Goal: Communication & Community: Answer question/provide support

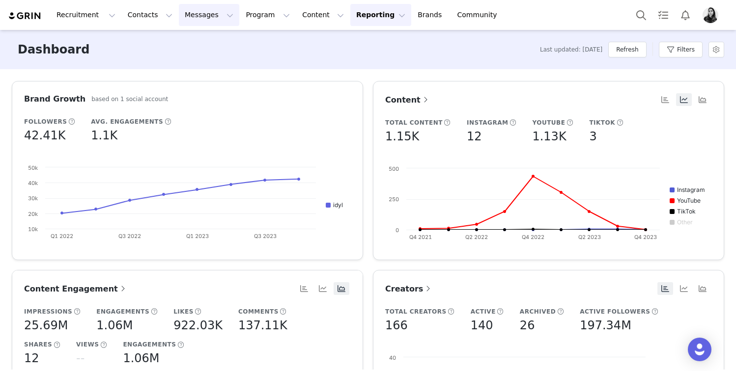
click at [192, 15] on button "Messages Messages" at bounding box center [209, 15] width 60 height 22
click at [189, 57] on p "Inbox" at bounding box center [185, 61] width 19 height 10
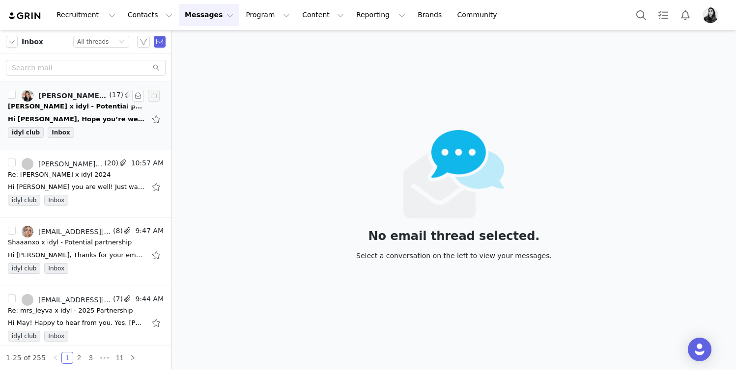
click at [102, 107] on div "[PERSON_NAME] x idyl - Potential partnership" at bounding box center [77, 107] width 138 height 10
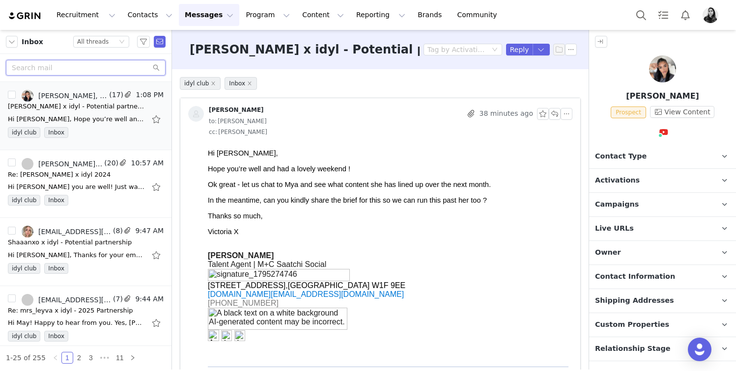
click at [84, 68] on input "text" at bounding box center [86, 68] width 160 height 16
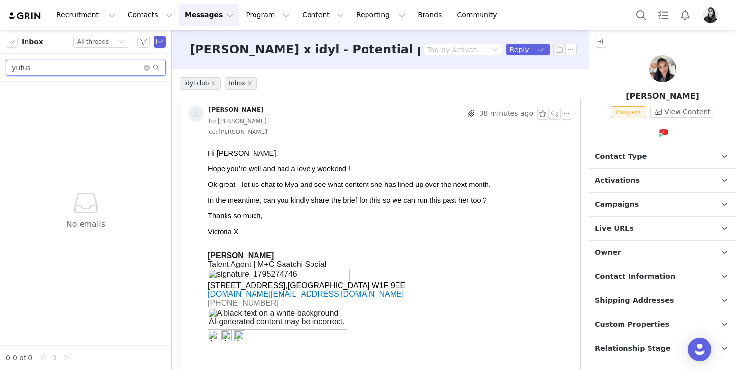
click at [44, 70] on input "yufus" at bounding box center [86, 68] width 160 height 16
type input "yusufs"
click at [48, 70] on input "yusufs" at bounding box center [86, 68] width 160 height 16
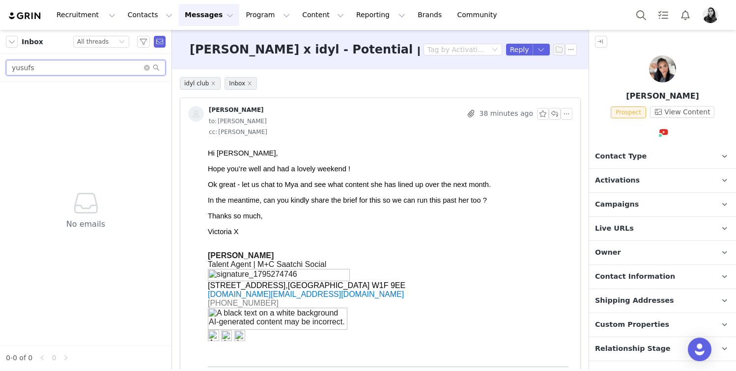
click at [48, 70] on input "yusufs" at bounding box center [86, 68] width 160 height 16
click at [638, 11] on button "Search" at bounding box center [641, 15] width 22 height 22
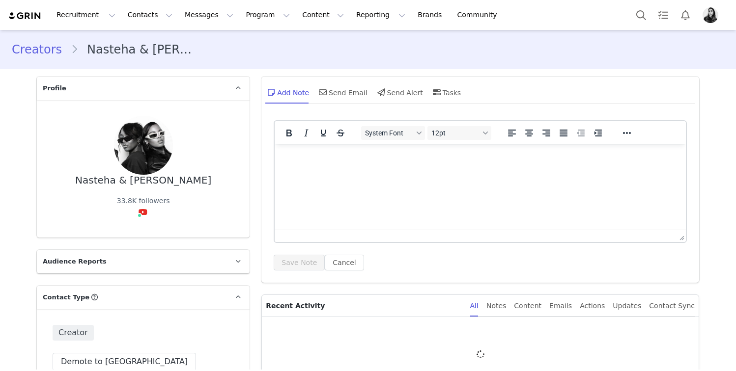
type input "+1 ([GEOGRAPHIC_DATA])"
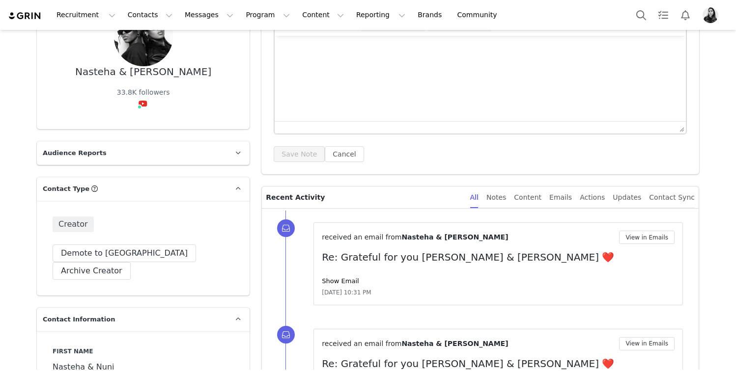
scroll to position [111, 0]
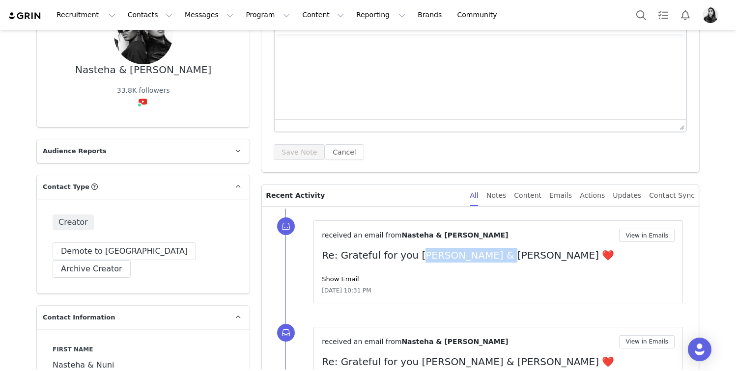
drag, startPoint x: 408, startPoint y: 254, endPoint x: 475, endPoint y: 250, distance: 67.9
click at [475, 250] on p "Re: Grateful for you Nasteha & Nuni ❤️" at bounding box center [498, 255] width 353 height 15
copy p "Nasteha & Nuni"
click at [644, 16] on button "Search" at bounding box center [641, 15] width 22 height 22
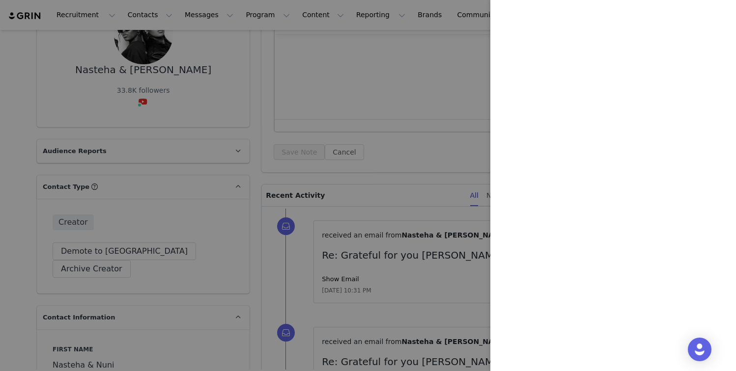
click at [208, 52] on div at bounding box center [368, 185] width 736 height 371
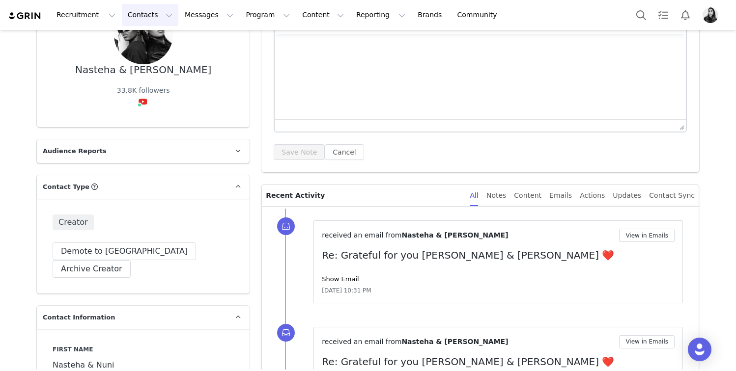
click at [145, 18] on button "Contacts Contacts" at bounding box center [150, 15] width 56 height 22
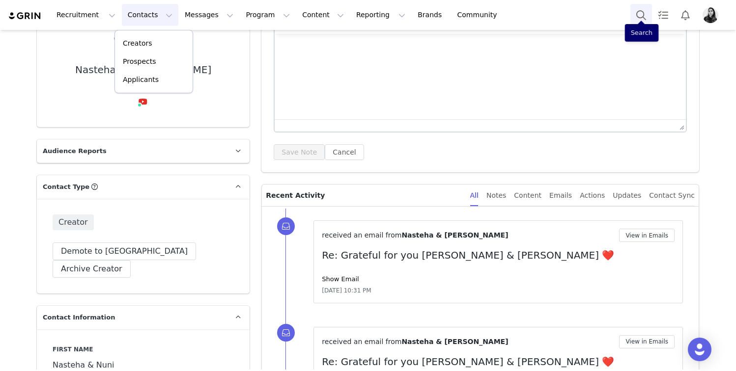
click at [645, 12] on button "Search" at bounding box center [641, 15] width 22 height 22
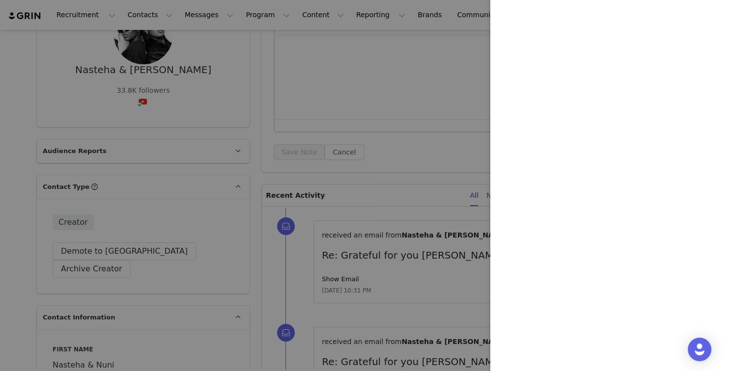
click at [310, 136] on div at bounding box center [368, 185] width 736 height 371
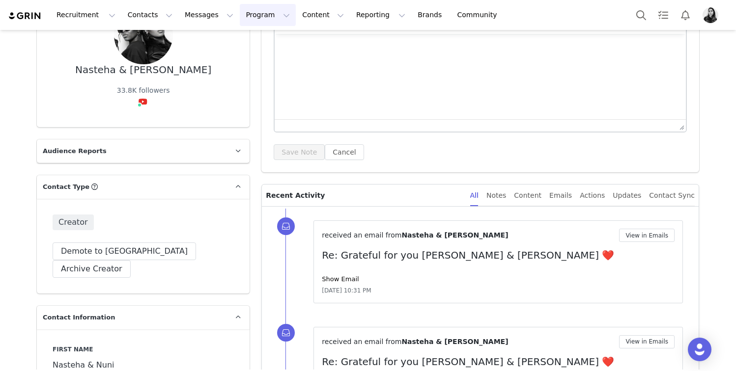
click at [249, 14] on button "Program Program" at bounding box center [268, 15] width 56 height 22
click at [253, 43] on p "Activations" at bounding box center [251, 43] width 38 height 10
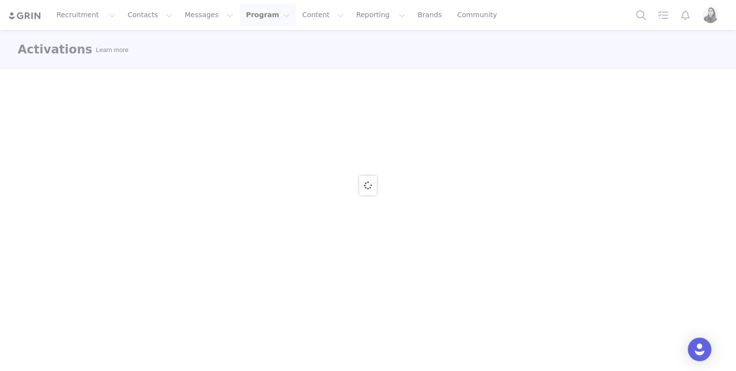
click at [251, 17] on div at bounding box center [368, 185] width 736 height 371
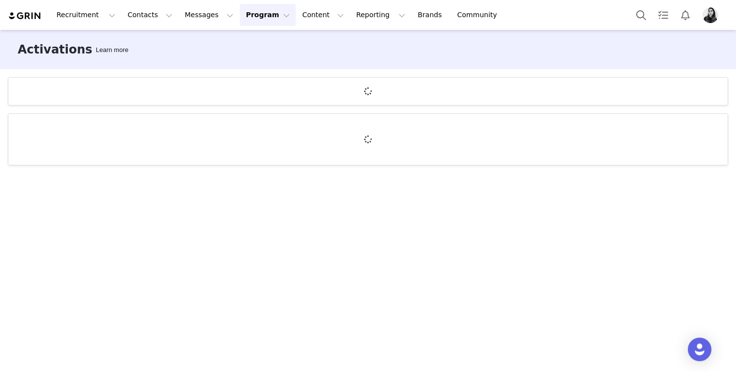
click at [251, 18] on button "Program Program" at bounding box center [268, 15] width 56 height 22
click at [245, 55] on link "Campaigns" at bounding box center [263, 62] width 78 height 18
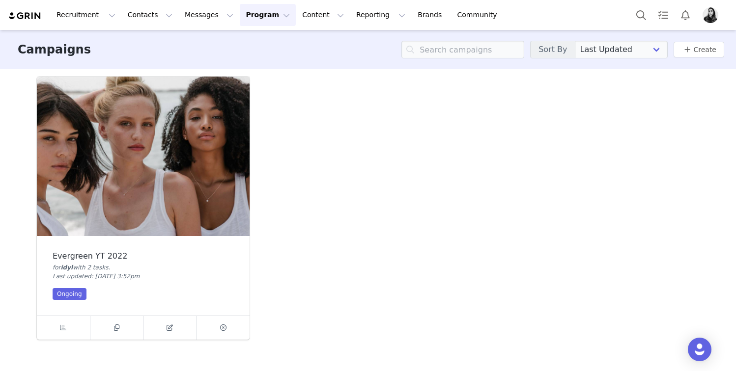
click at [95, 229] on img at bounding box center [143, 157] width 213 height 160
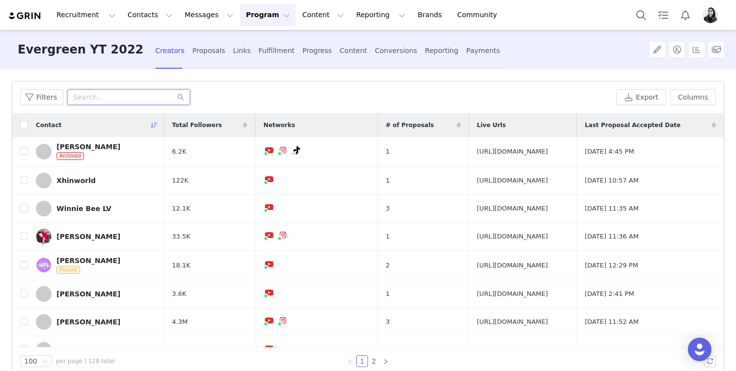
click at [101, 94] on input "text" at bounding box center [128, 97] width 123 height 16
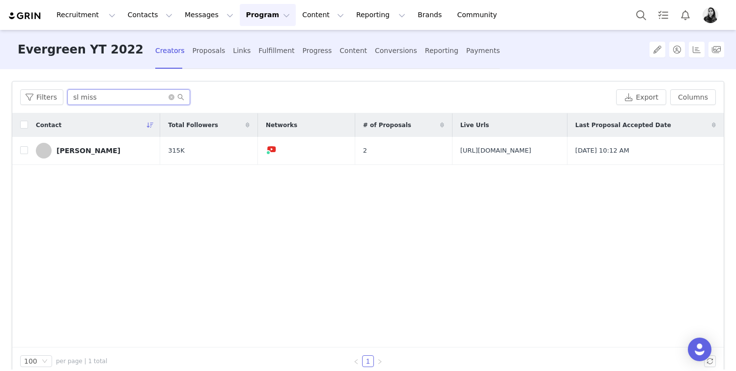
click at [107, 99] on input "sl miss" at bounding box center [128, 97] width 123 height 16
click at [79, 97] on input "chic maven" at bounding box center [128, 97] width 123 height 16
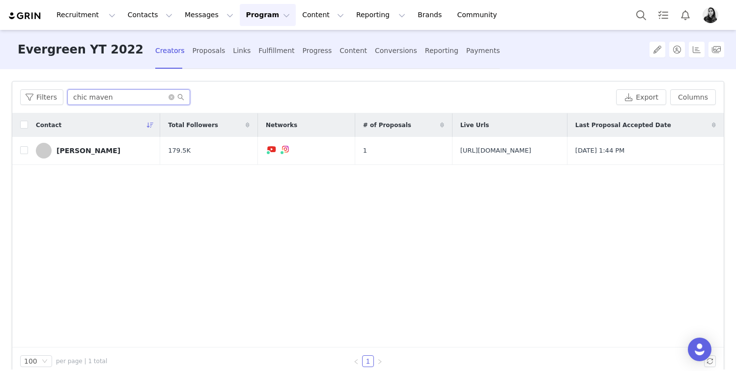
click at [79, 97] on input "chic maven" at bounding box center [128, 97] width 123 height 16
type input "shakeen"
click at [169, 95] on icon "icon: close-circle" at bounding box center [171, 97] width 6 height 6
click at [189, 15] on button "Messages Messages" at bounding box center [209, 15] width 60 height 22
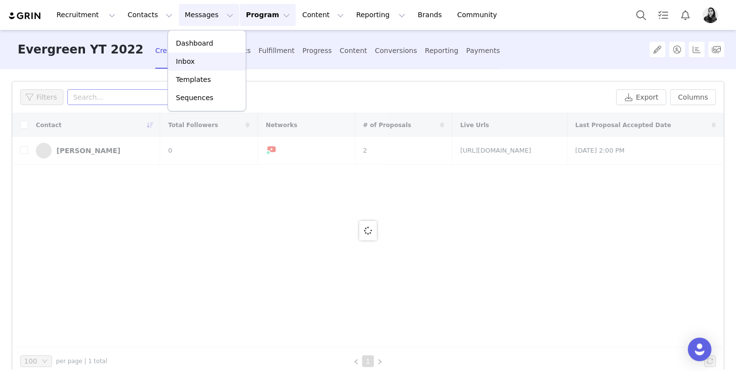
click at [188, 67] on link "Inbox" at bounding box center [207, 62] width 78 height 18
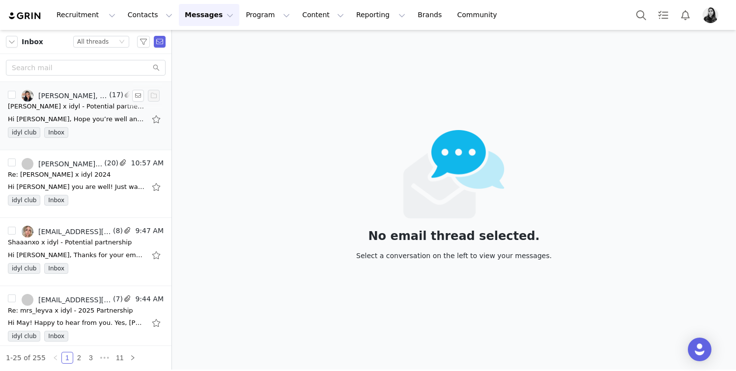
click at [93, 111] on div "Hi Orenella, Hope you’re well and had a lovely weekend ! Ok great - let us chat…" at bounding box center [86, 119] width 156 height 16
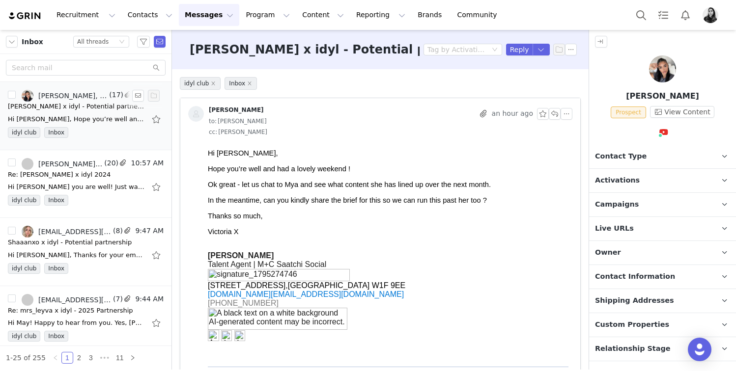
click at [95, 111] on div "Hi Orenella, Hope you’re well and had a lovely weekend ! Ok great - let us chat…" at bounding box center [86, 119] width 156 height 16
click at [78, 126] on div "Hi Orenella, Hope you’re well and had a lovely weekend ! Ok great - let us chat…" at bounding box center [86, 119] width 156 height 16
click at [428, 183] on div "Ok great - let us chat to Mya and see what content she has lined up over the ne…" at bounding box center [388, 185] width 360 height 8
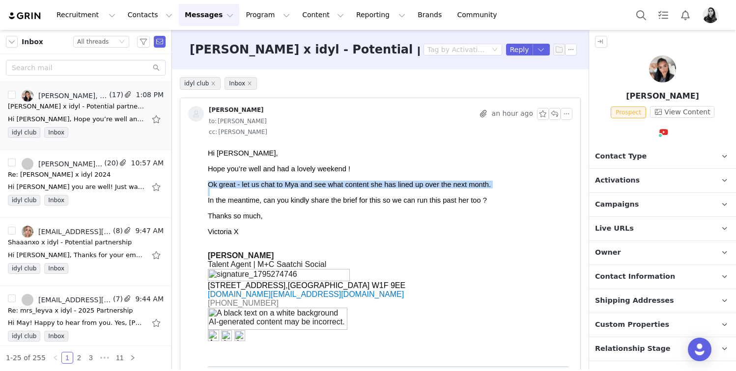
click at [428, 183] on div "Ok great - let us chat to Mya and see what content she has lined up over the ne…" at bounding box center [388, 185] width 360 height 8
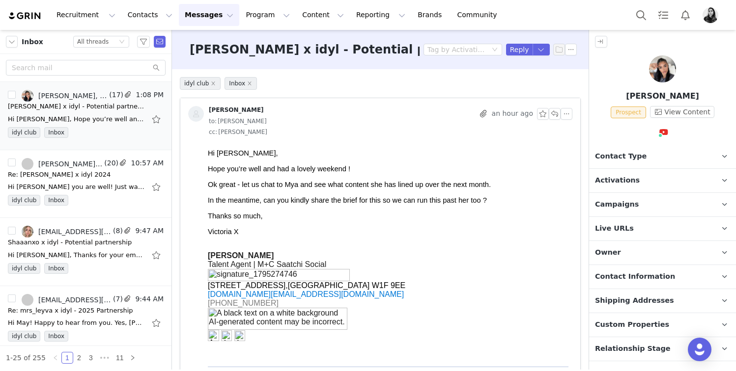
click at [393, 202] on div "In the meantime, can you kindly share the brief for this so we can run this pas…" at bounding box center [388, 200] width 360 height 8
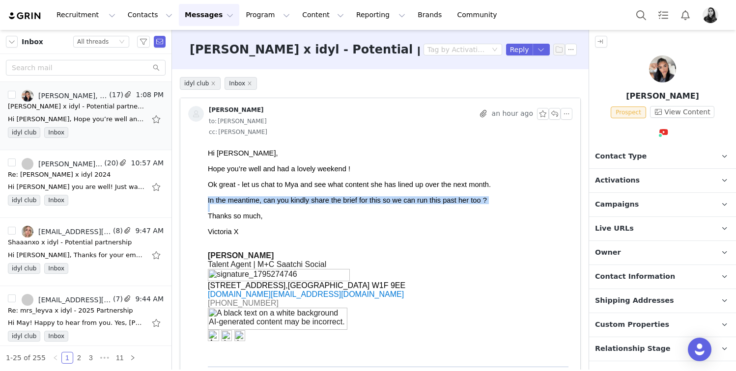
click at [393, 202] on div "In the meantime, can you kindly share the brief for this so we can run this pas…" at bounding box center [388, 200] width 360 height 8
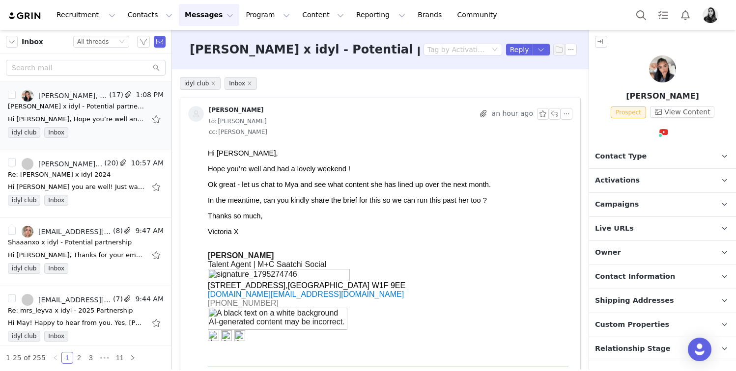
click at [393, 220] on div "Thanks so much," at bounding box center [388, 216] width 360 height 8
click at [566, 112] on button "button" at bounding box center [566, 114] width 12 height 12
click at [568, 129] on li "Reply All" at bounding box center [581, 132] width 42 height 16
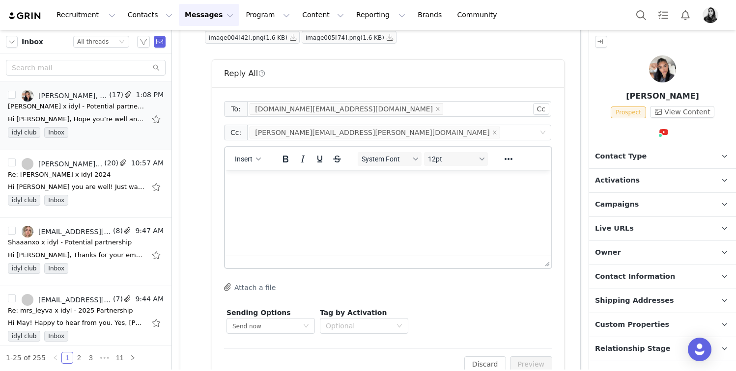
click at [361, 194] on html at bounding box center [388, 183] width 326 height 27
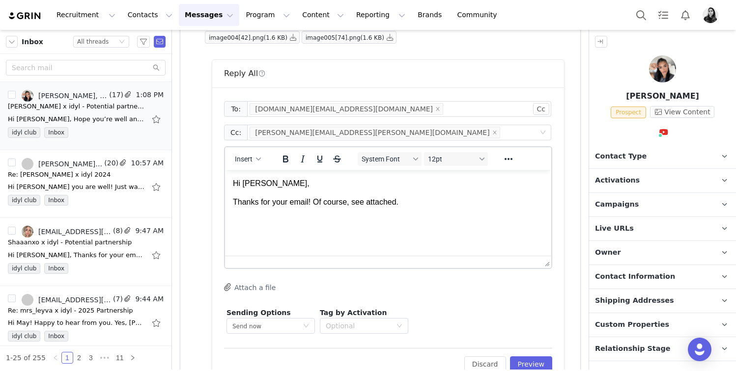
click at [228, 287] on icon "button" at bounding box center [227, 287] width 7 height 8
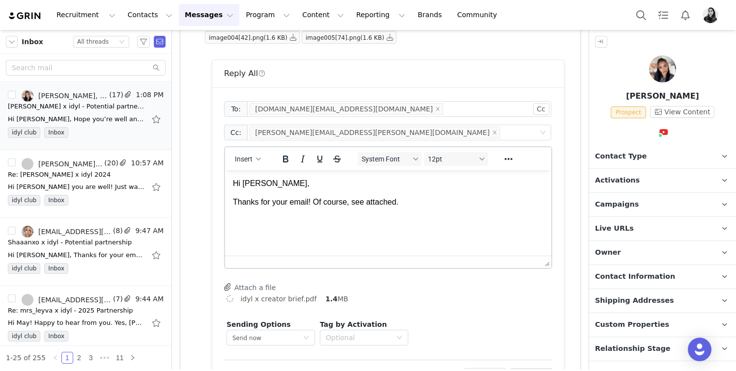
click at [351, 213] on html "Hi Victoria, Thanks for your email! Of course, see attached." at bounding box center [388, 193] width 326 height 46
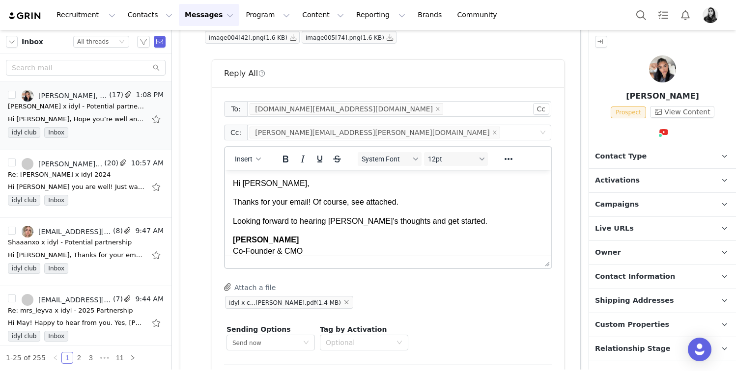
scroll to position [58, 0]
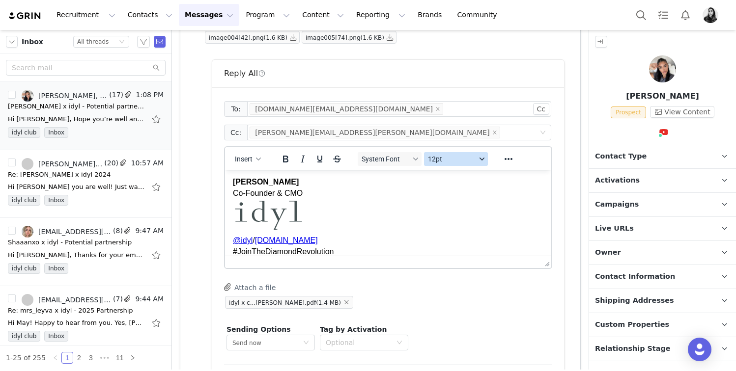
click at [451, 160] on span "12pt" at bounding box center [452, 159] width 48 height 8
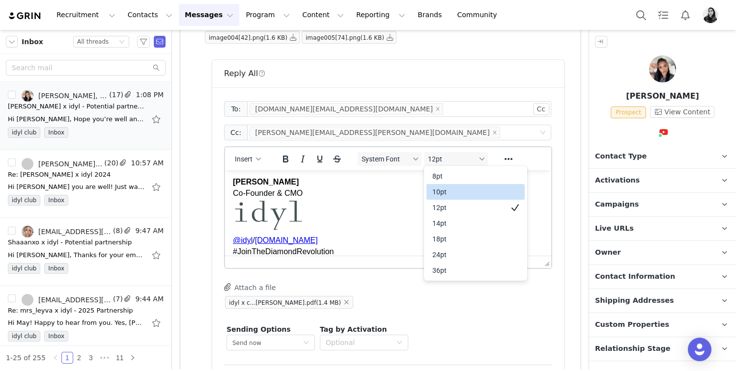
click at [443, 189] on div "10pt" at bounding box center [468, 192] width 73 height 12
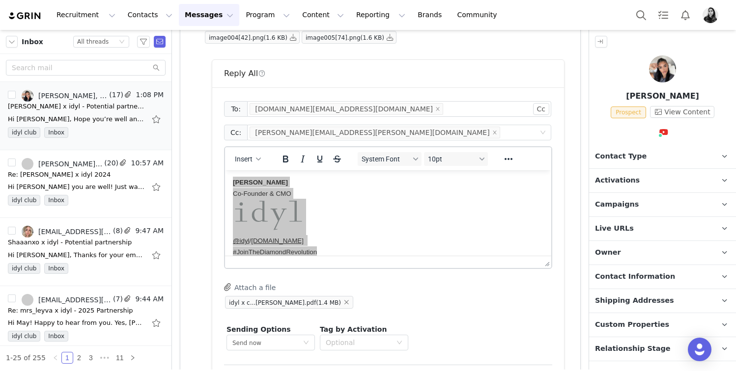
click at [414, 169] on div "Insert System Font 10pt To open the popup, press Shift+Enter To open the popup,…" at bounding box center [388, 158] width 326 height 23
click at [401, 162] on span "System Font" at bounding box center [385, 159] width 48 height 8
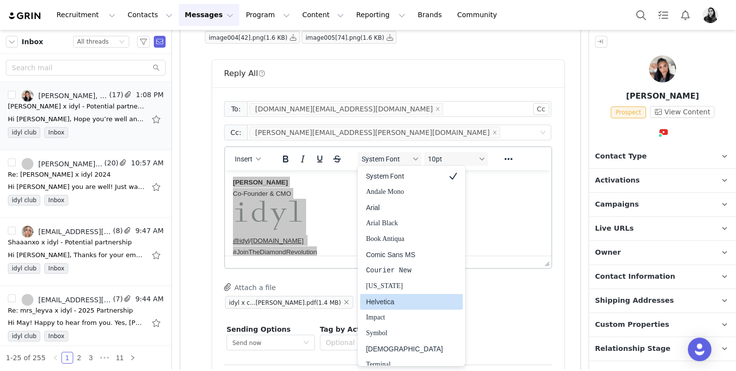
click at [383, 306] on div "Helvetica" at bounding box center [404, 302] width 77 height 12
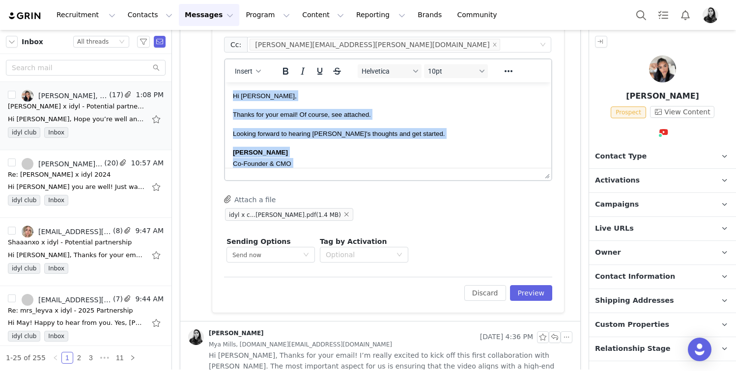
scroll to position [775, 0]
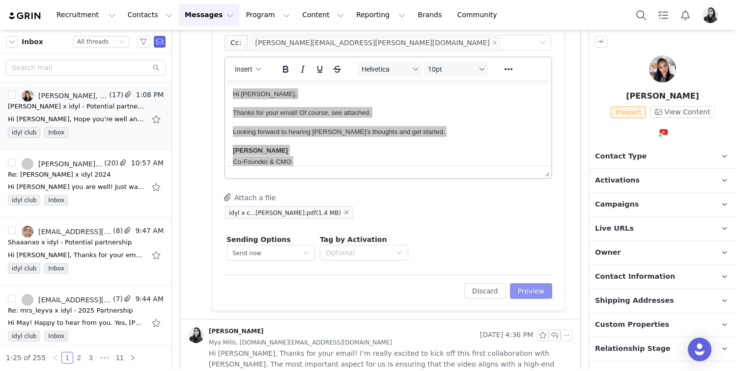
click at [551, 290] on button "Preview" at bounding box center [531, 291] width 43 height 16
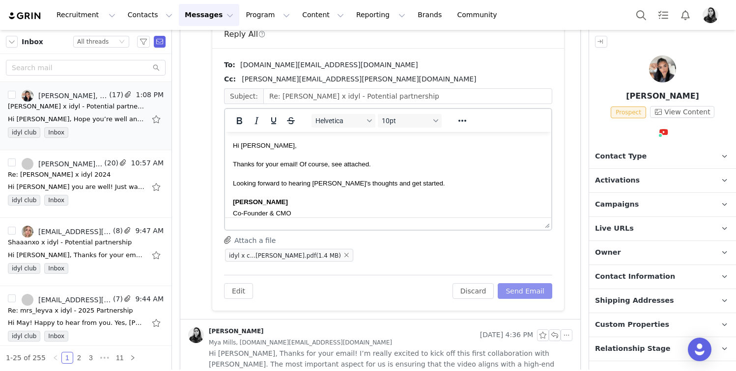
scroll to position [0, 0]
click at [534, 292] on button "Send Email" at bounding box center [525, 291] width 55 height 16
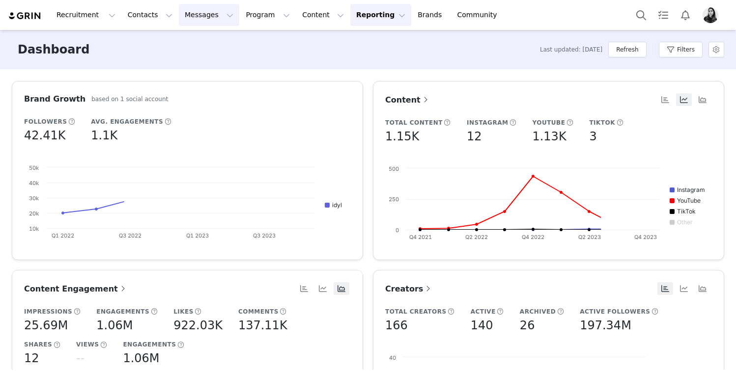
click at [183, 12] on button "Messages Messages" at bounding box center [209, 15] width 60 height 22
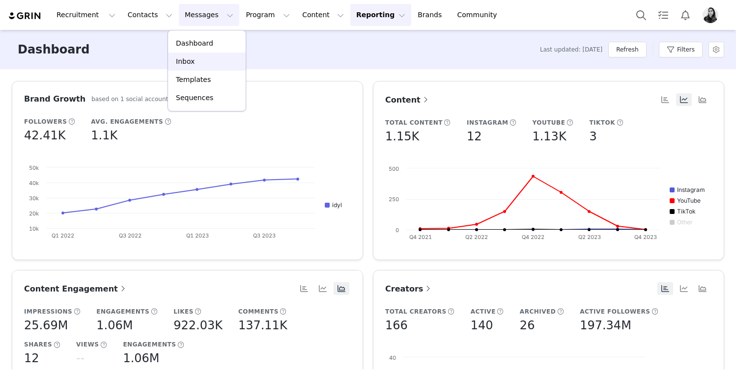
click at [182, 64] on p "Inbox" at bounding box center [185, 61] width 19 height 10
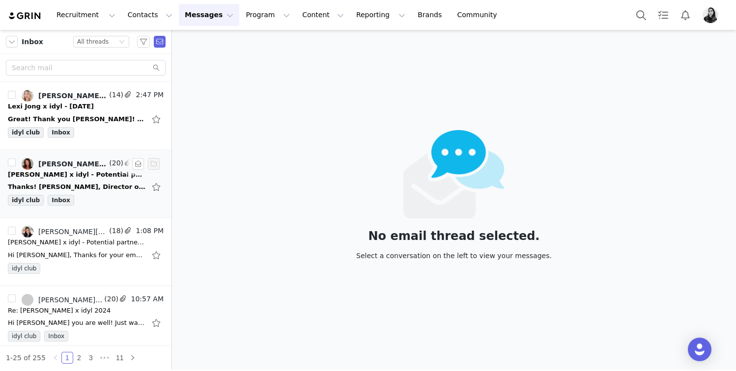
click at [90, 185] on div "Thanks! [PERSON_NAME], Director of Influencer Marketing Social Climate Marketin…" at bounding box center [77, 187] width 138 height 10
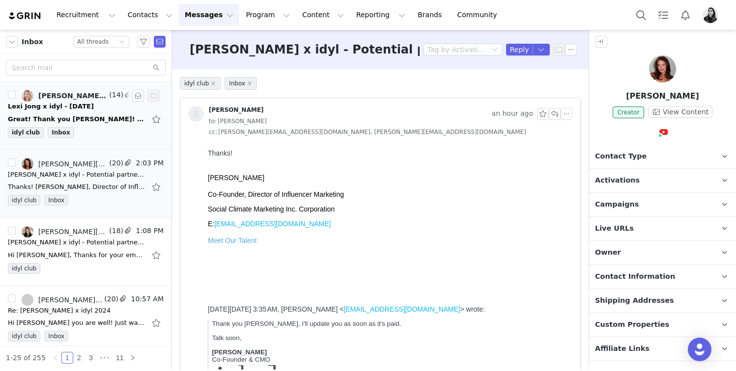
click at [91, 136] on div "idyl club Inbox" at bounding box center [86, 134] width 156 height 15
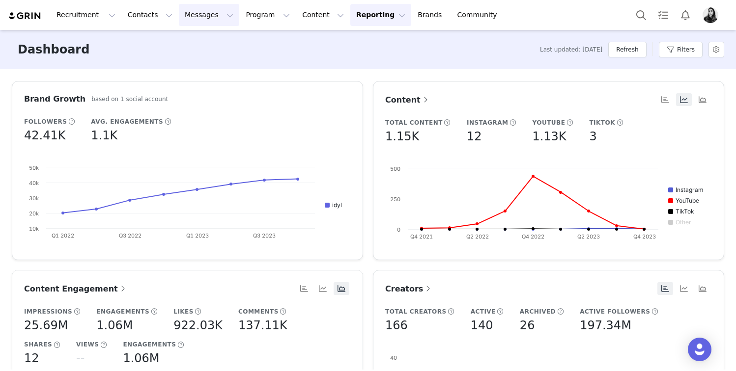
click at [182, 24] on button "Messages Messages" at bounding box center [209, 15] width 60 height 22
click at [186, 60] on p "Inbox" at bounding box center [185, 61] width 19 height 10
click at [179, 12] on button "Messages Messages" at bounding box center [209, 15] width 60 height 22
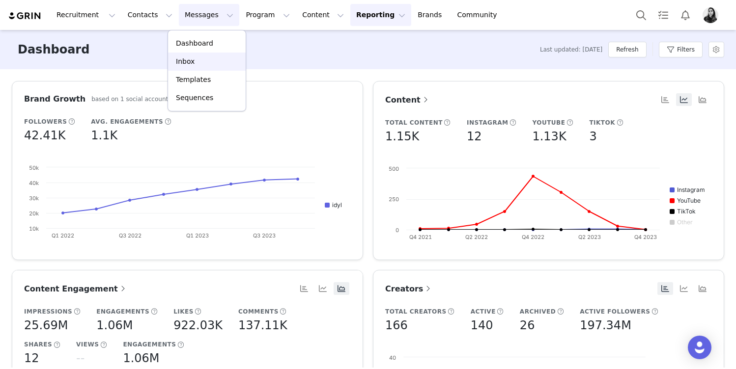
click at [182, 64] on p "Inbox" at bounding box center [185, 61] width 19 height 10
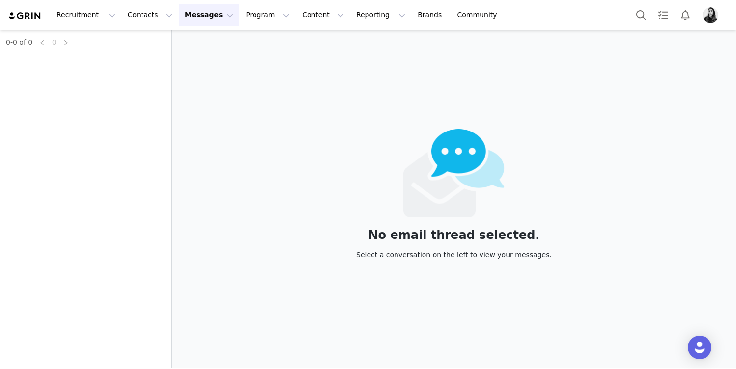
click at [61, 69] on div "0-0 of 0 0" at bounding box center [85, 199] width 171 height 338
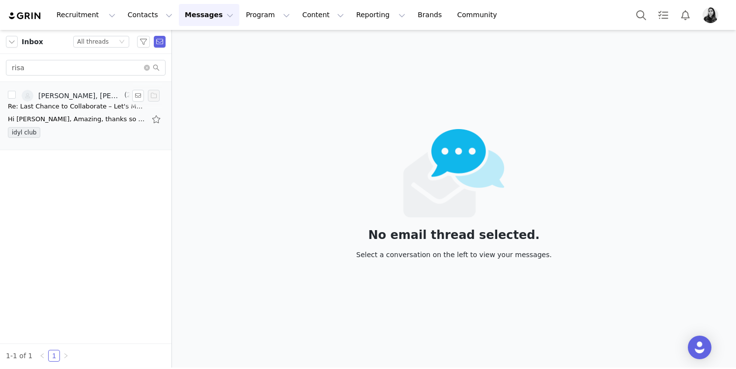
click at [71, 118] on div "Hi Ornella, Amazing, thanks so much for the update and for a wonderful collabor…" at bounding box center [77, 119] width 138 height 10
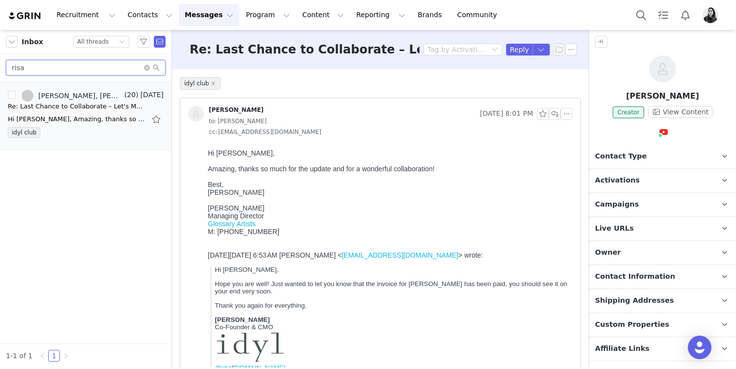
click at [74, 67] on input "risa" at bounding box center [86, 68] width 160 height 16
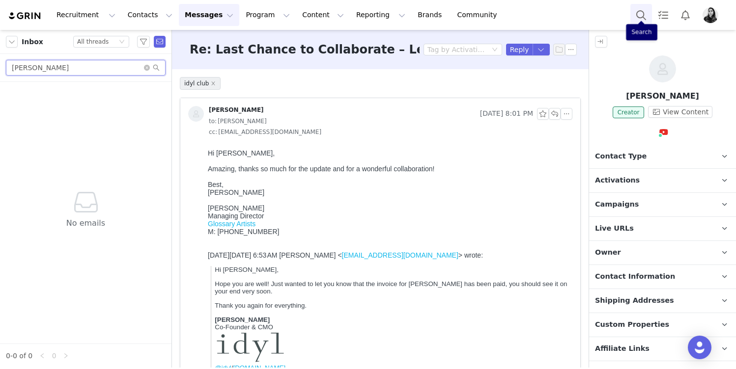
type input "michele wang"
click at [635, 16] on button "Search" at bounding box center [641, 15] width 22 height 22
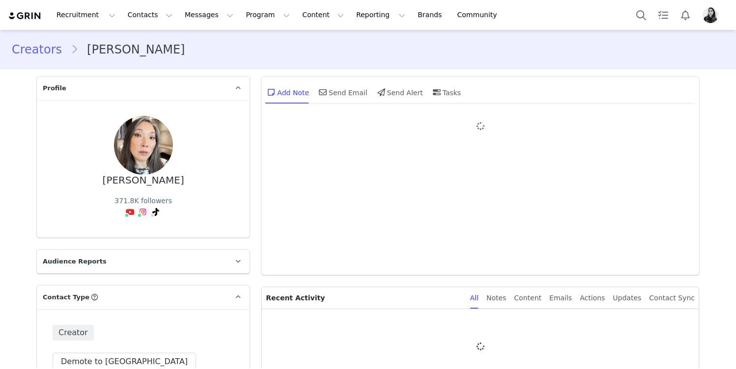
type input "+1 ([GEOGRAPHIC_DATA])"
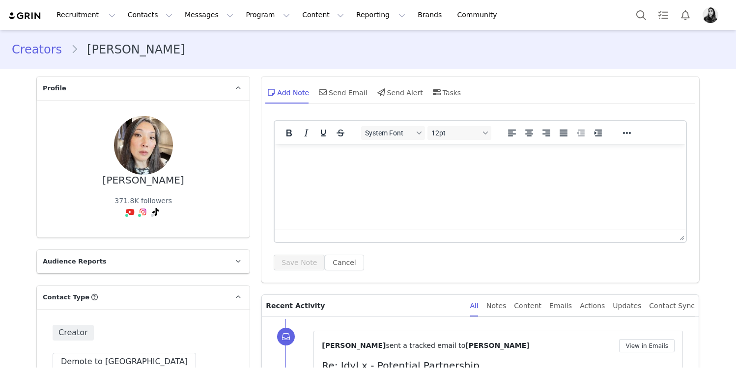
scroll to position [265, 0]
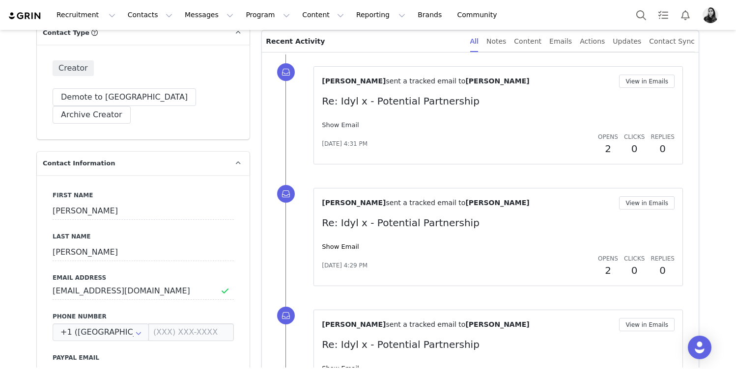
click at [343, 123] on link "Show Email" at bounding box center [340, 124] width 37 height 7
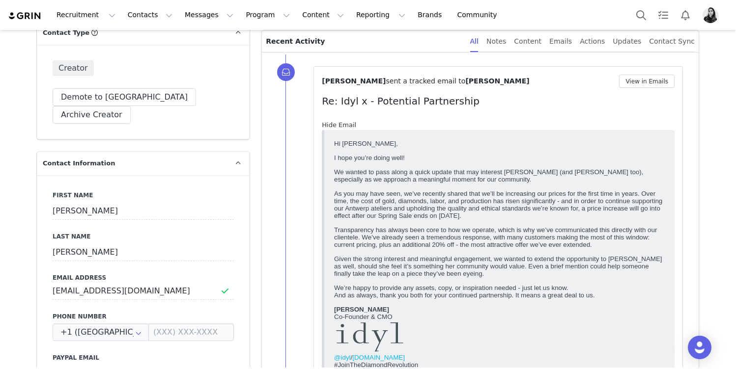
scroll to position [0, 0]
click at [343, 123] on link "Hide Email" at bounding box center [339, 124] width 34 height 7
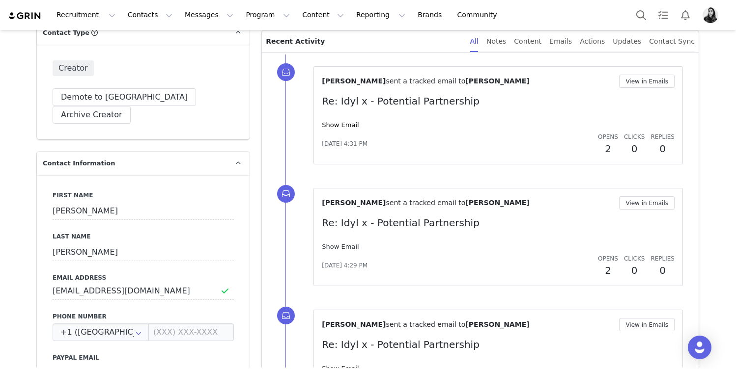
click at [335, 249] on link "Show Email" at bounding box center [340, 246] width 37 height 7
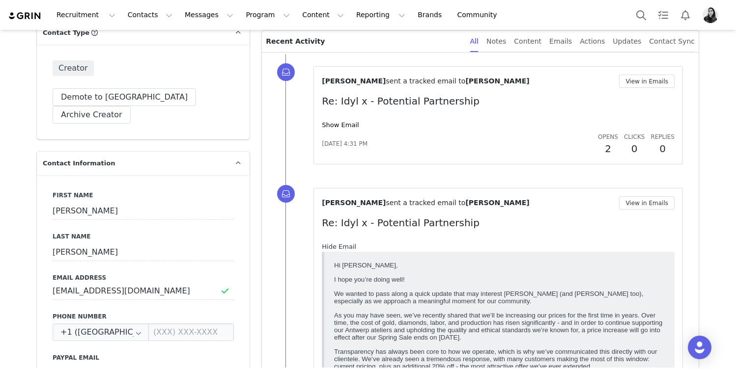
click at [335, 249] on link "Hide Email" at bounding box center [339, 246] width 34 height 7
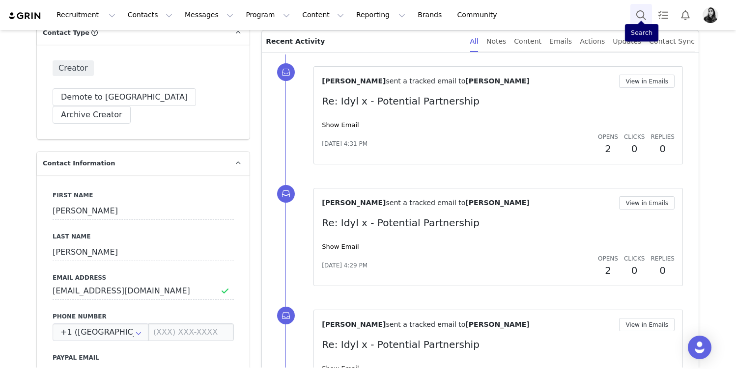
click at [633, 20] on button "Search" at bounding box center [641, 15] width 22 height 22
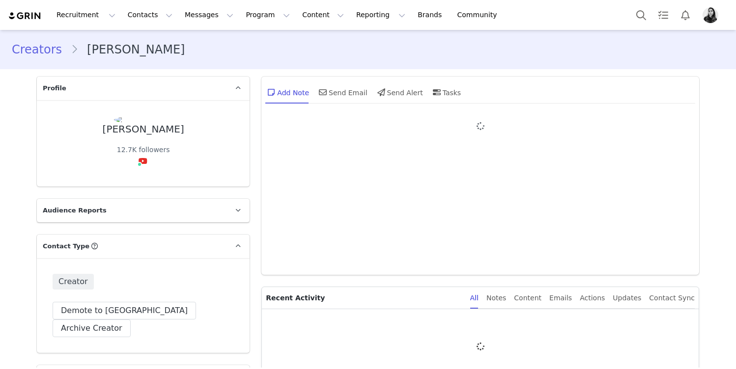
type input "+420 ([GEOGRAPHIC_DATA])"
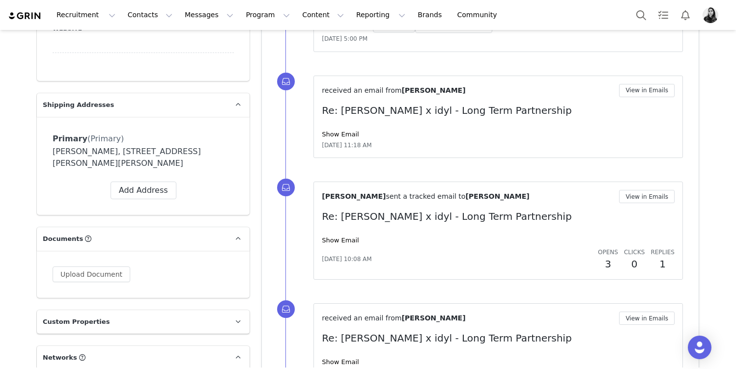
scroll to position [764, 0]
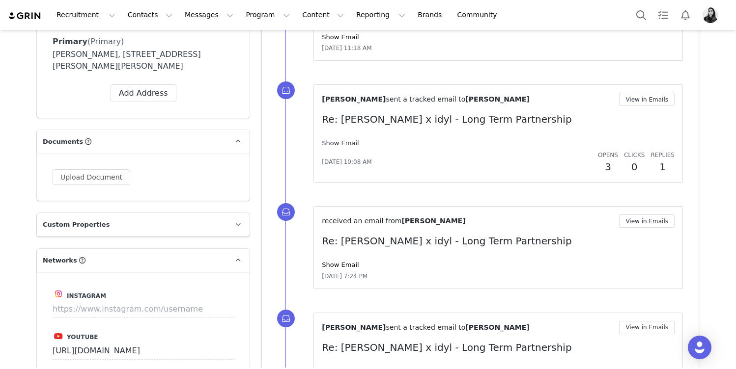
click at [348, 146] on link "Show Email" at bounding box center [340, 142] width 37 height 7
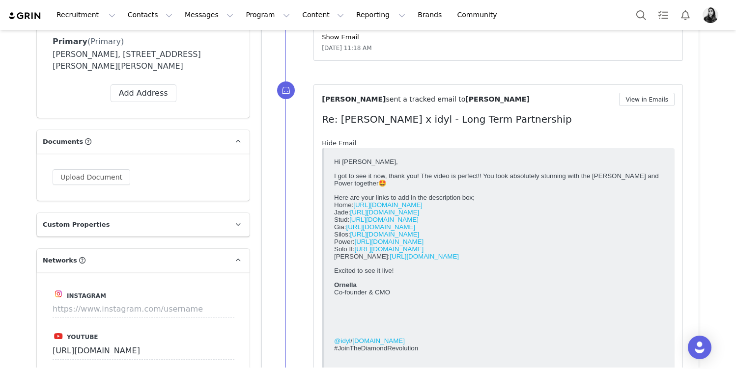
scroll to position [0, 0]
click at [348, 146] on link "Hide Email" at bounding box center [339, 142] width 34 height 7
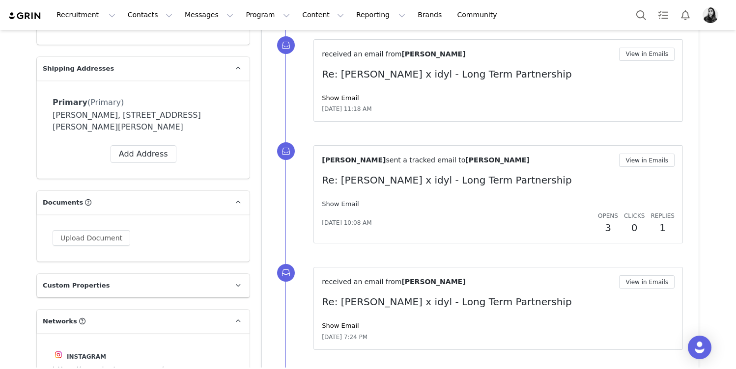
scroll to position [701, 0]
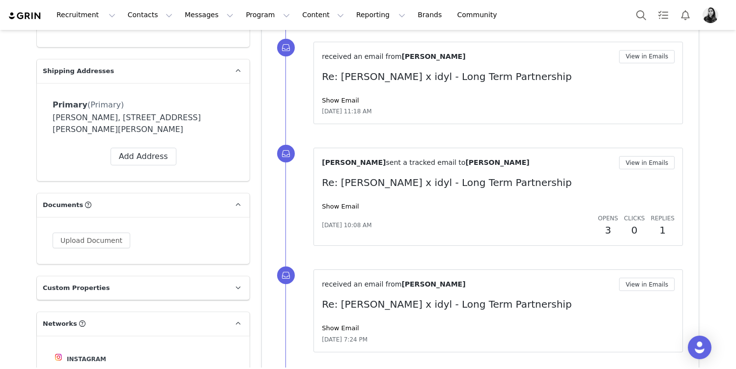
click at [345, 91] on div "received an email from Ivet Parris View in Emails Re: Ivet Parris x idyl - Long…" at bounding box center [498, 83] width 353 height 66
click at [344, 103] on link "Show Email" at bounding box center [340, 100] width 37 height 7
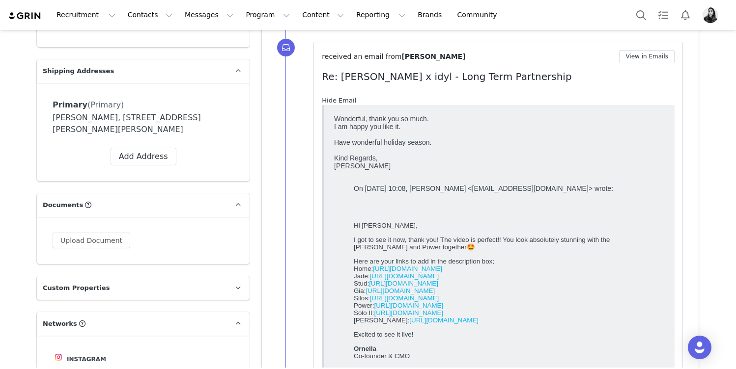
scroll to position [0, 0]
click at [344, 103] on link "Hide Email" at bounding box center [339, 100] width 34 height 7
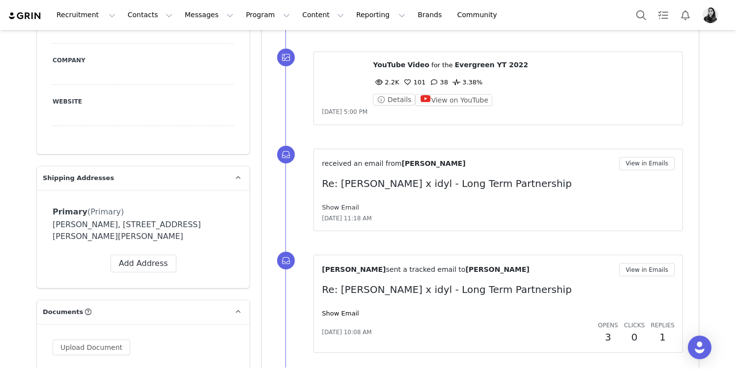
scroll to position [589, 0]
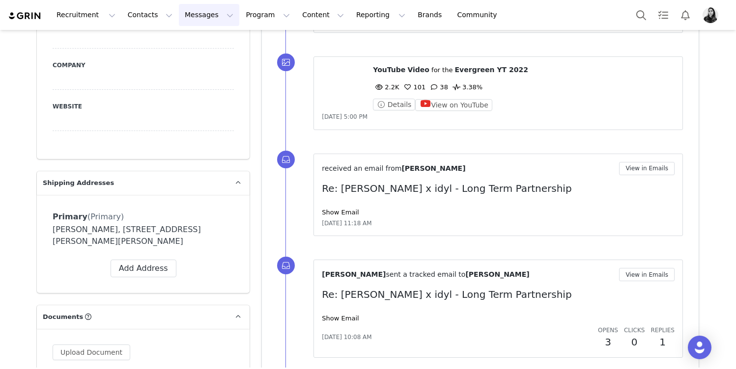
click at [193, 24] on button "Messages Messages" at bounding box center [209, 15] width 60 height 22
click at [642, 7] on button "Search" at bounding box center [641, 15] width 22 height 22
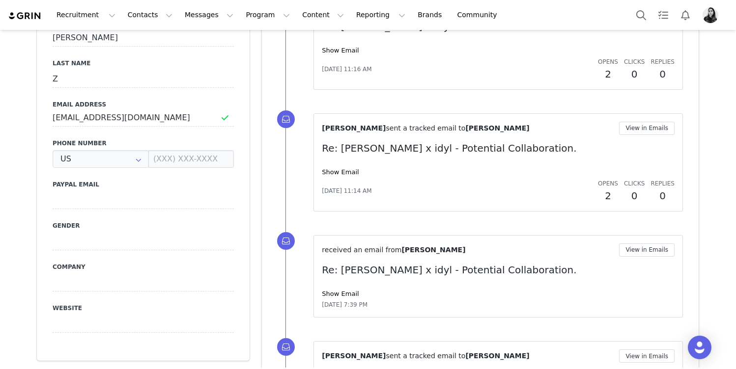
type input "+1 ([GEOGRAPHIC_DATA])"
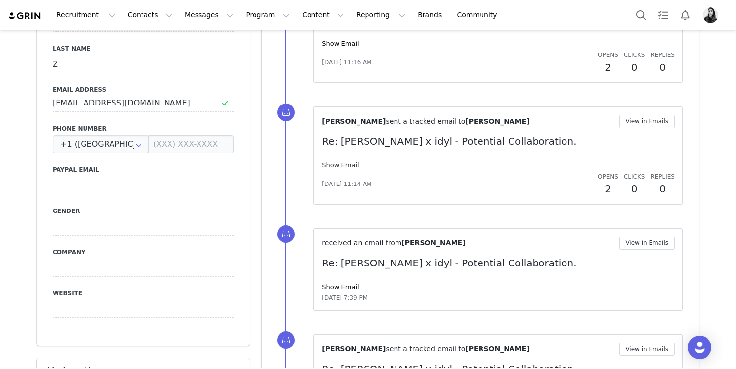
click at [333, 164] on link "Show Email" at bounding box center [340, 165] width 37 height 7
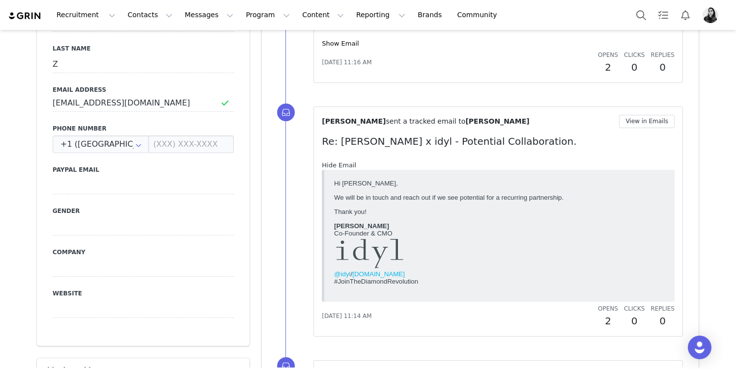
click at [333, 164] on link "Hide Email" at bounding box center [339, 165] width 34 height 7
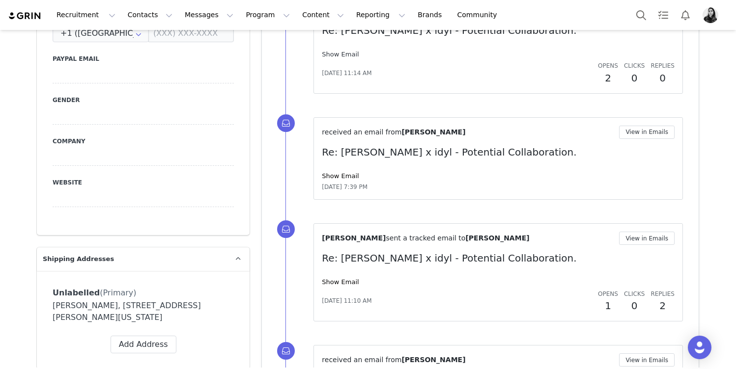
scroll to position [568, 0]
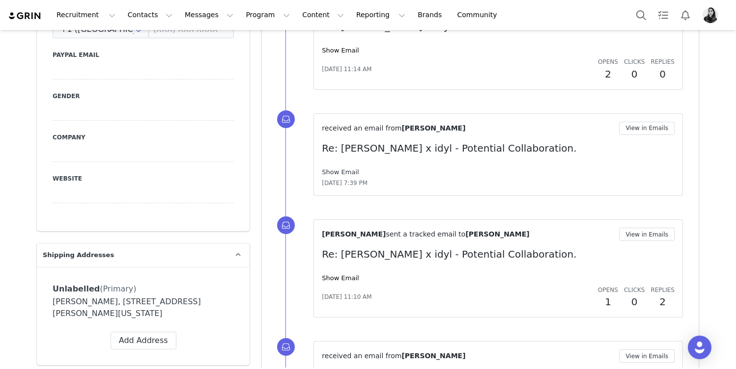
click at [333, 171] on link "Show Email" at bounding box center [340, 171] width 37 height 7
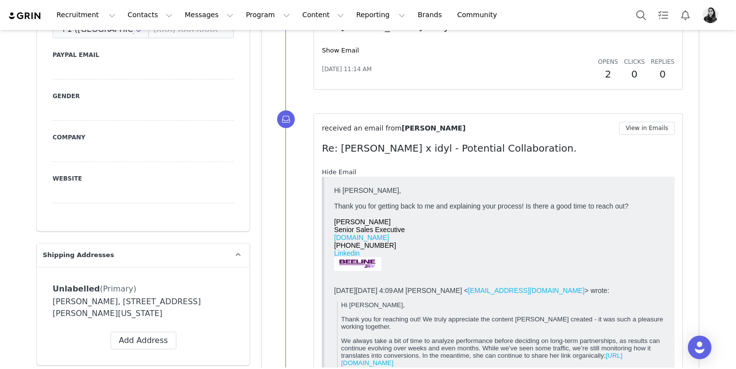
scroll to position [0, 0]
click at [333, 171] on link "Hide Email" at bounding box center [339, 171] width 34 height 7
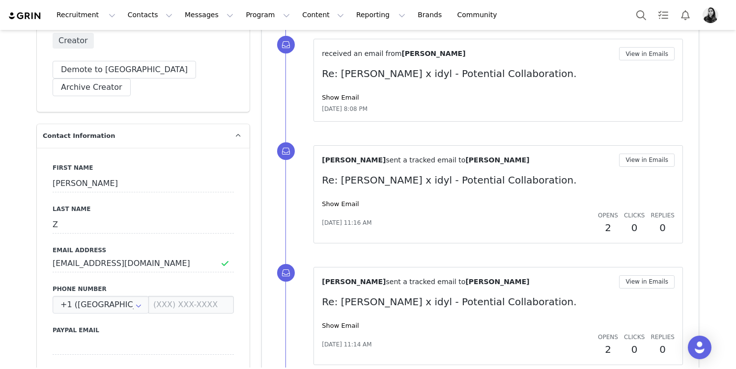
scroll to position [195, 0]
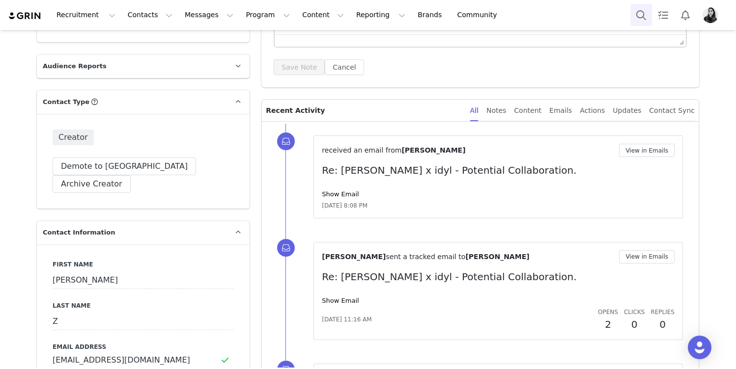
click at [648, 15] on button "Search" at bounding box center [641, 15] width 22 height 22
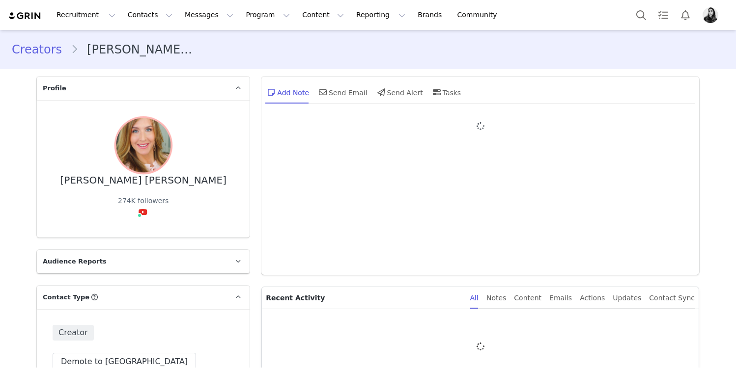
type input "+1 ([GEOGRAPHIC_DATA])"
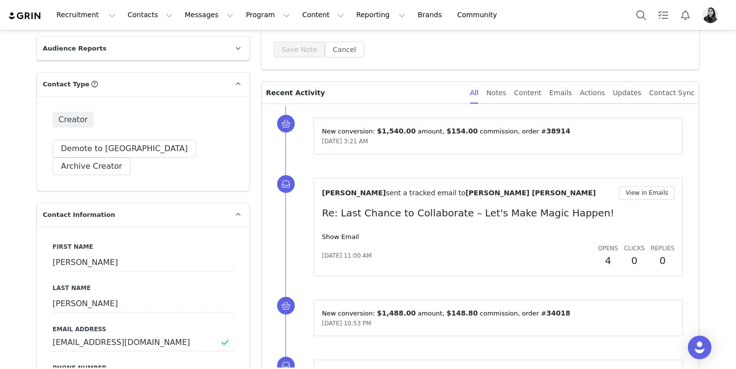
scroll to position [216, 0]
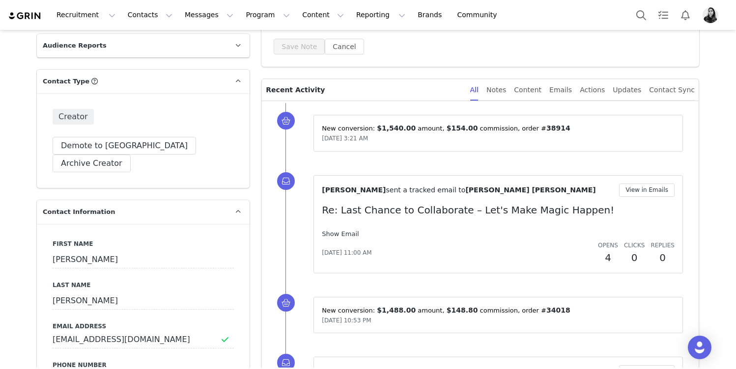
click at [335, 233] on link "Show Email" at bounding box center [340, 233] width 37 height 7
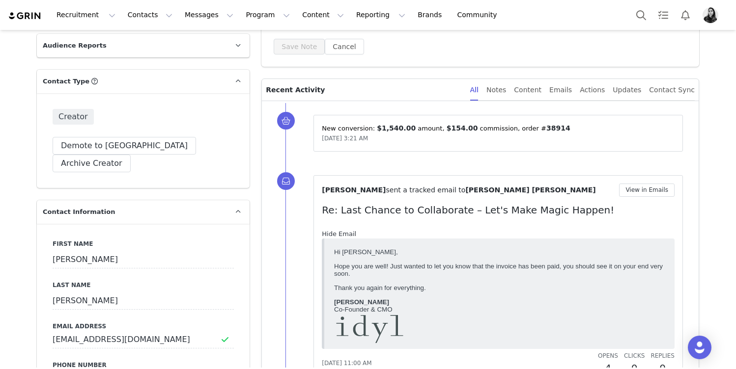
scroll to position [0, 0]
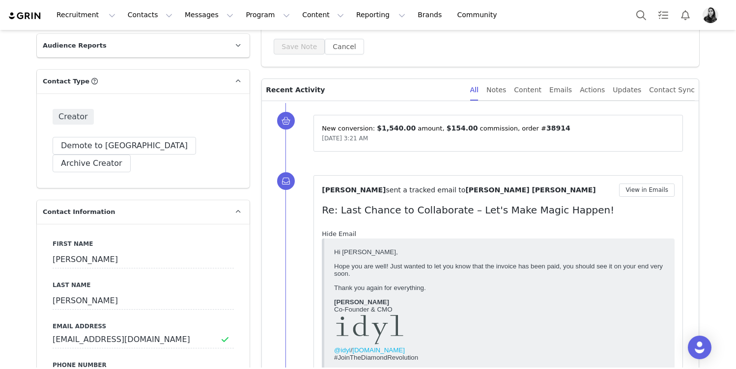
click at [335, 233] on link "Hide Email" at bounding box center [339, 233] width 34 height 7
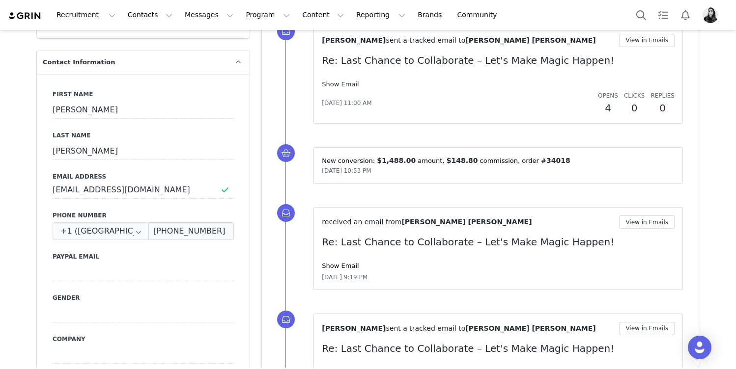
scroll to position [495, 0]
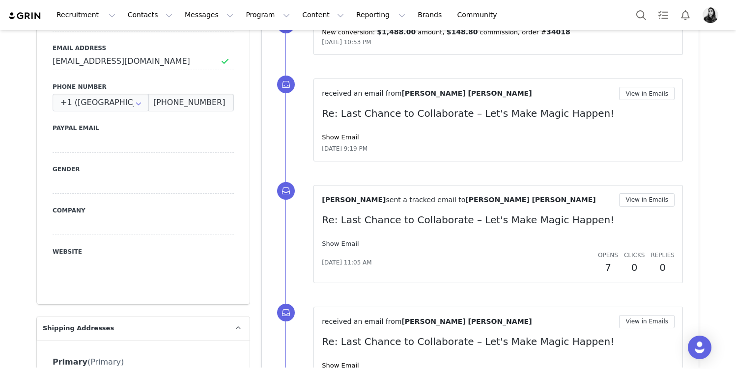
click at [336, 241] on link "Show Email" at bounding box center [340, 243] width 37 height 7
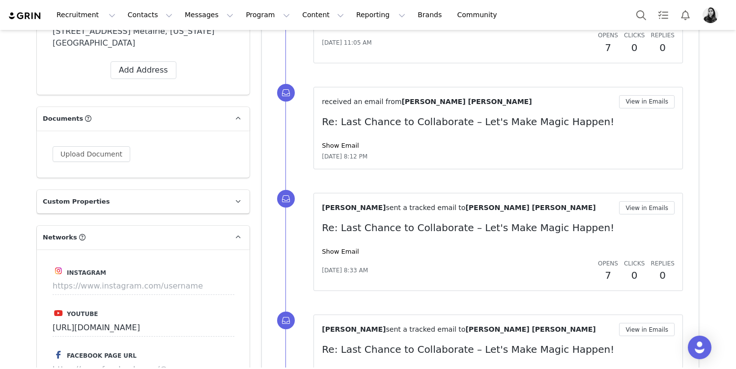
scroll to position [881, 0]
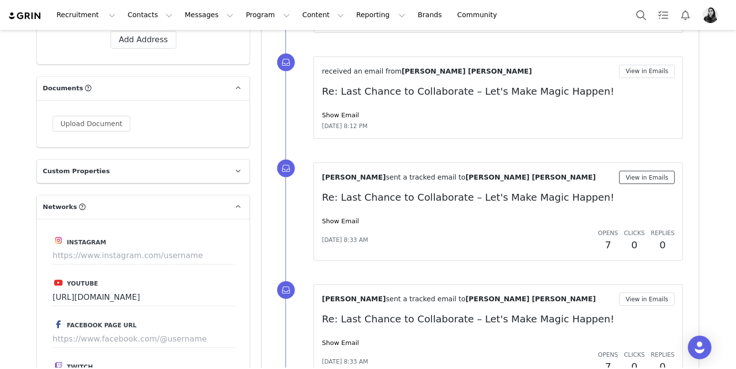
click at [637, 179] on button "View in Emails" at bounding box center [646, 177] width 55 height 13
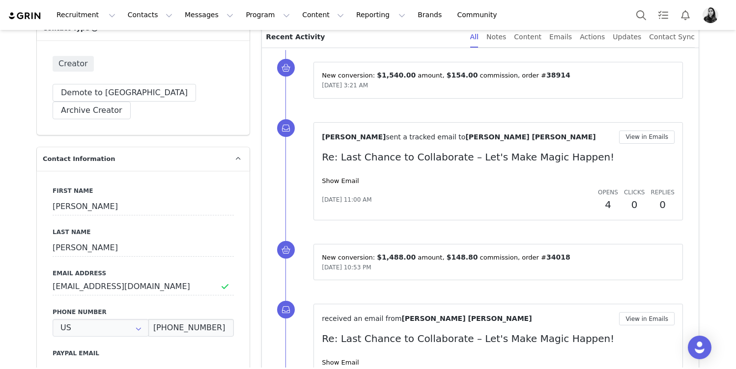
type input "+1 ([GEOGRAPHIC_DATA])"
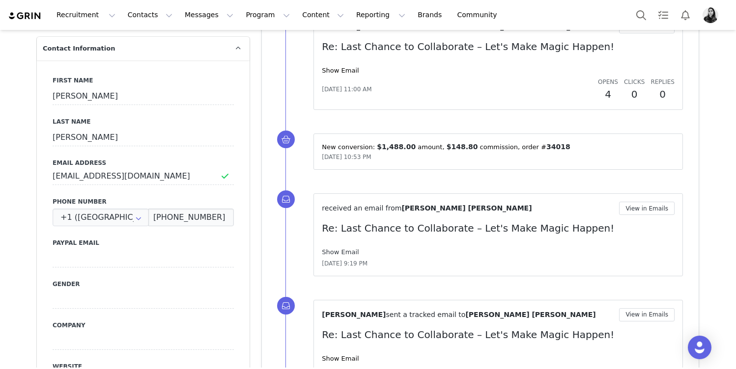
click at [337, 250] on link "Show Email" at bounding box center [340, 252] width 37 height 7
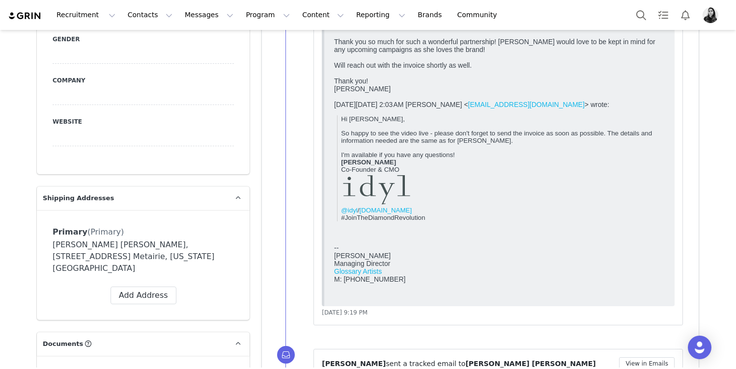
scroll to position [638, 0]
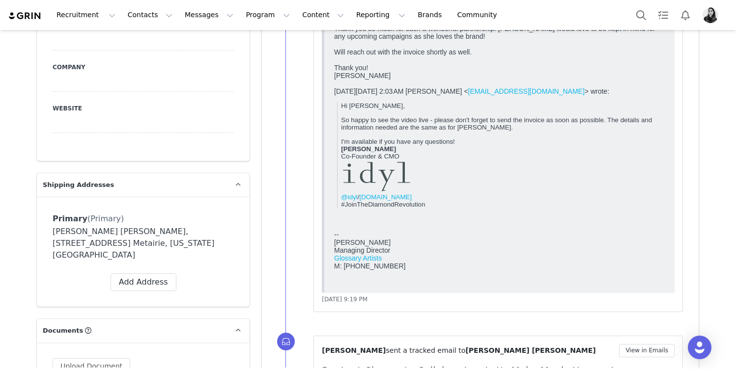
drag, startPoint x: 658, startPoint y: 252, endPoint x: 404, endPoint y: 248, distance: 254.0
click at [371, 262] on link "Glossary Artists" at bounding box center [358, 258] width 48 height 8
click at [194, 23] on button "Messages Messages" at bounding box center [209, 15] width 60 height 22
click at [194, 62] on div "Inbox" at bounding box center [207, 61] width 66 height 10
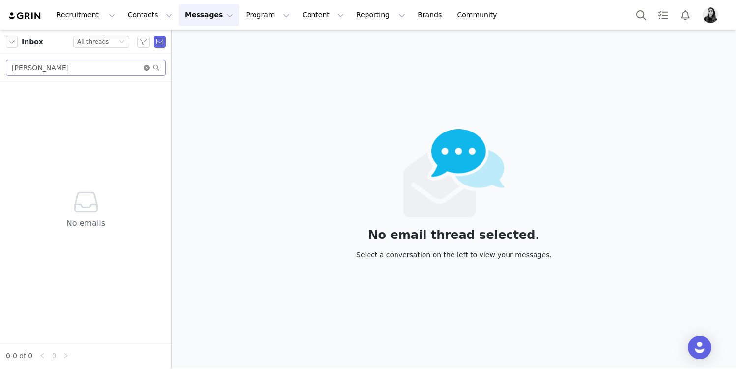
click at [148, 65] on icon "icon: close-circle" at bounding box center [147, 68] width 6 height 6
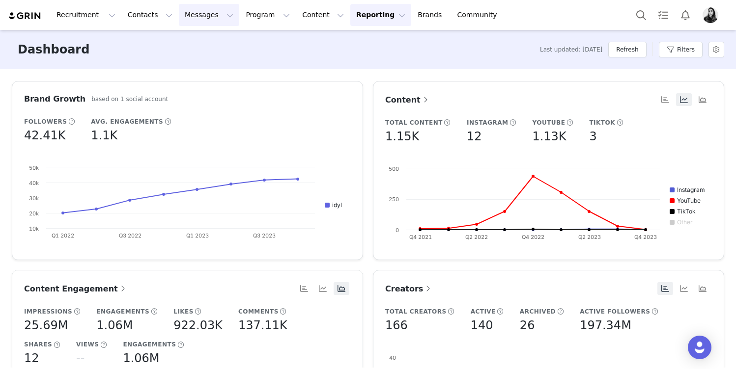
click at [179, 15] on button "Messages Messages" at bounding box center [209, 15] width 60 height 22
click at [186, 68] on link "Inbox" at bounding box center [207, 62] width 78 height 18
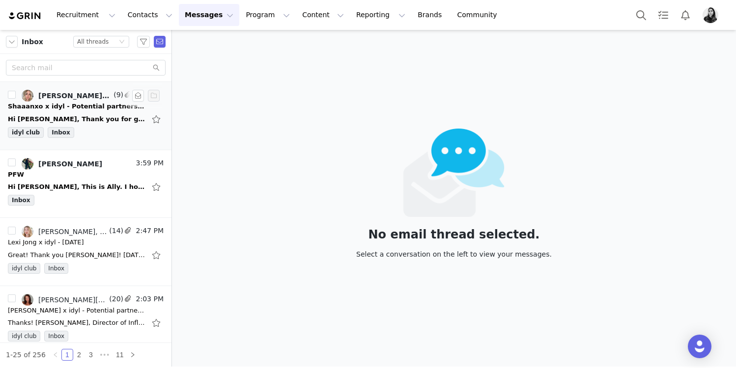
click at [78, 109] on div "Shaaanxo x idyl - Potential partnership" at bounding box center [77, 107] width 138 height 10
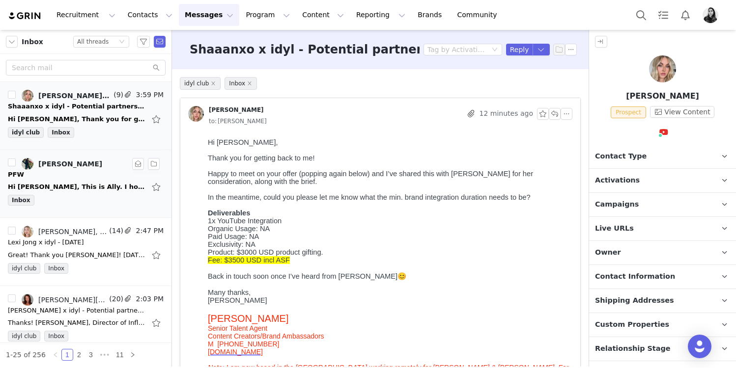
click at [78, 190] on div "Hi [PERSON_NAME], This is Ally. I hope you are well. Will Idyl be in [GEOGRAPHI…" at bounding box center [77, 187] width 138 height 10
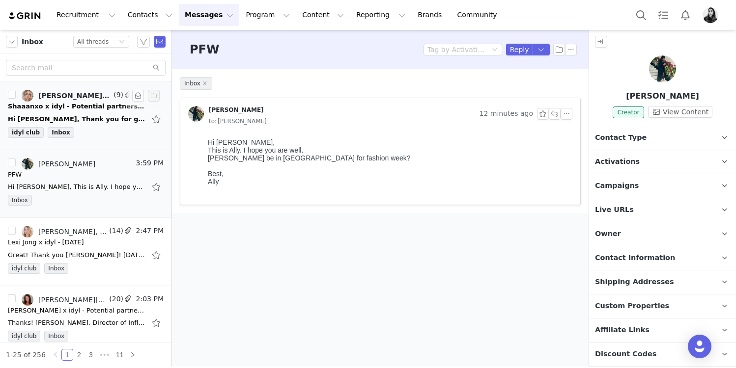
click at [82, 119] on div "Hi [PERSON_NAME], Thank you for getting back to me! Happy to meet on your offer…" at bounding box center [77, 119] width 138 height 10
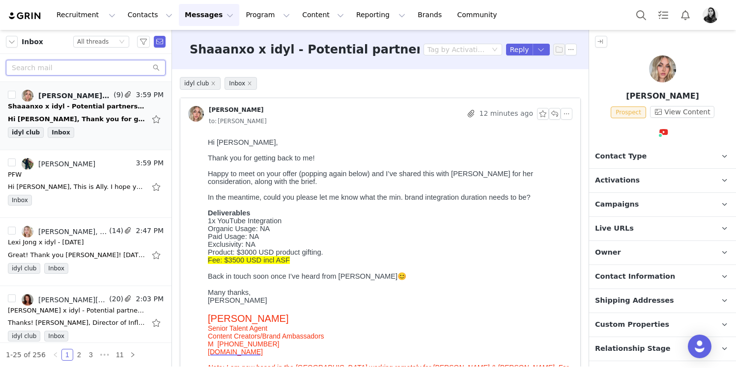
click at [88, 69] on input "text" at bounding box center [86, 68] width 160 height 16
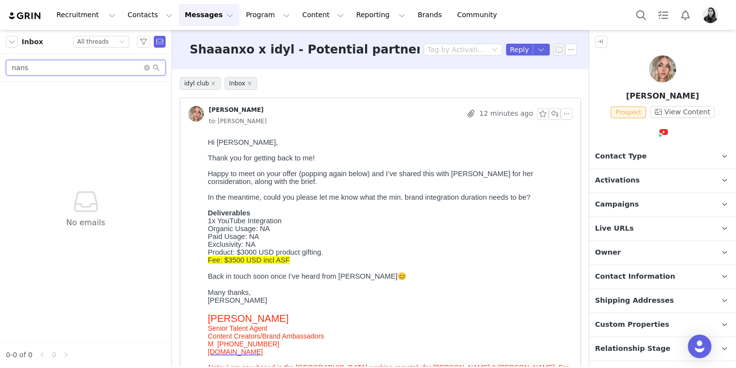
click at [85, 66] on input "nans" at bounding box center [86, 68] width 160 height 16
type input "nanri"
click at [638, 9] on button "Search" at bounding box center [641, 15] width 22 height 22
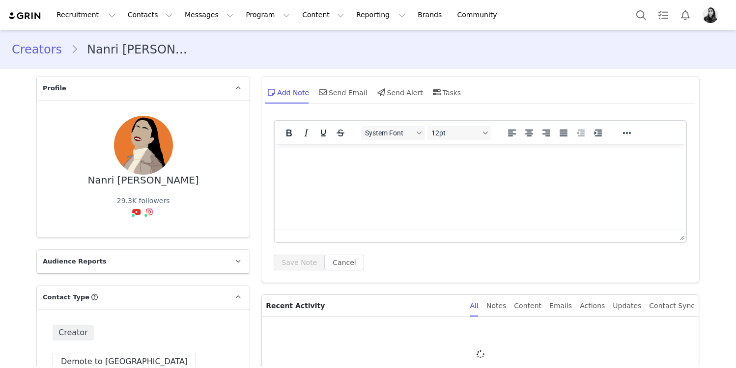
type input "+1 ([GEOGRAPHIC_DATA])"
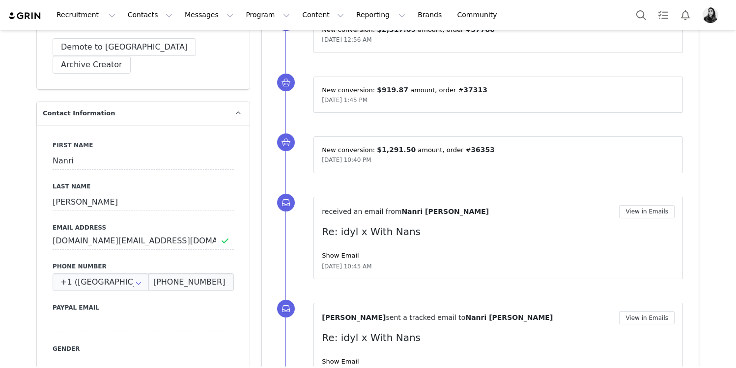
scroll to position [447, 0]
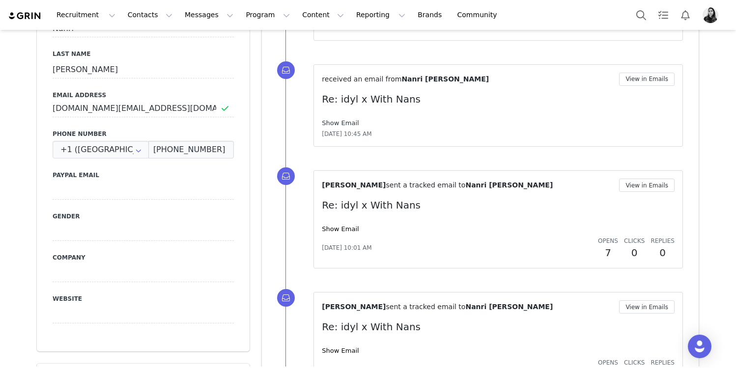
click at [347, 120] on link "Show Email" at bounding box center [340, 122] width 37 height 7
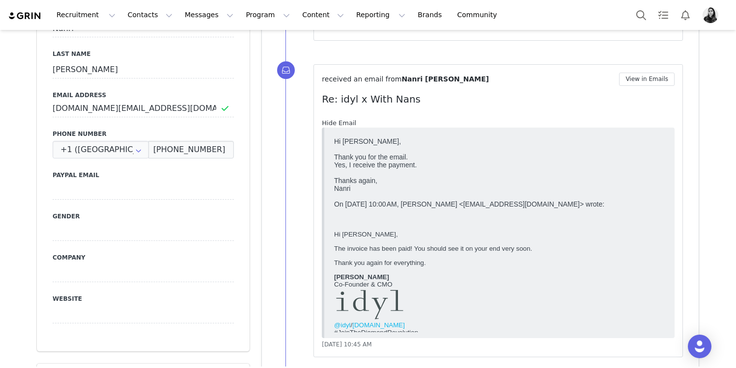
scroll to position [0, 0]
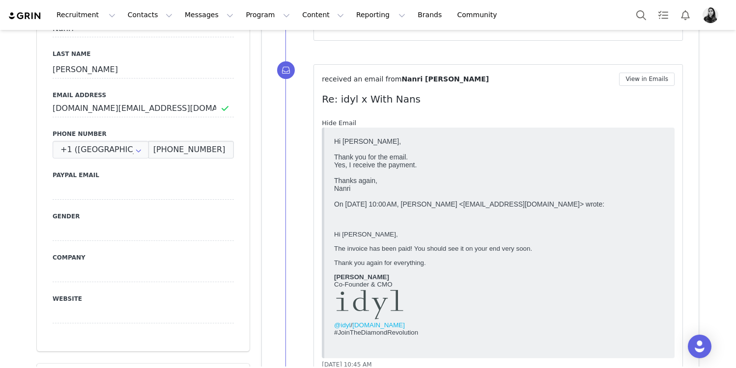
click at [347, 120] on link "Hide Email" at bounding box center [339, 122] width 34 height 7
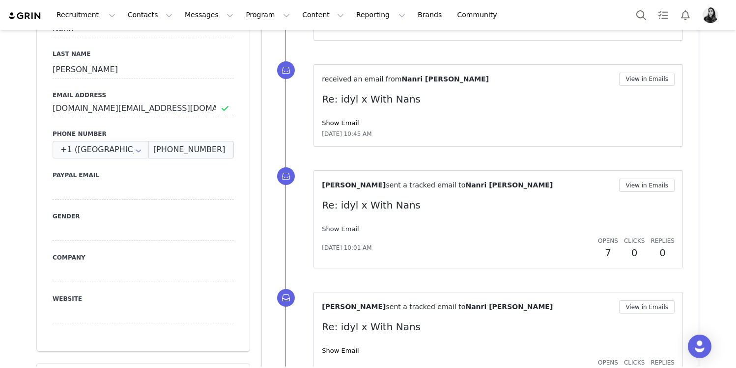
click at [341, 229] on link "Show Email" at bounding box center [340, 228] width 37 height 7
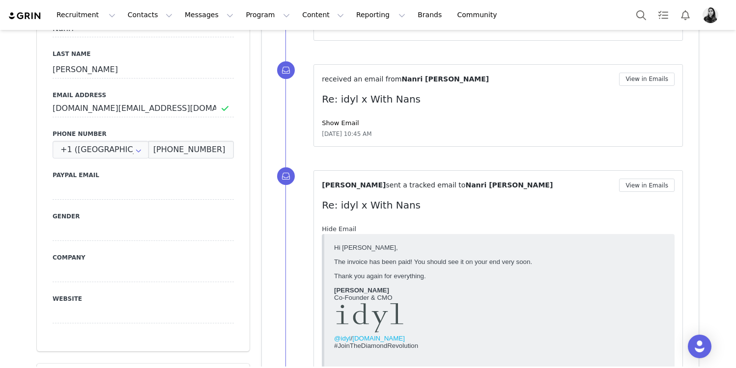
click at [341, 229] on link "Hide Email" at bounding box center [339, 228] width 34 height 7
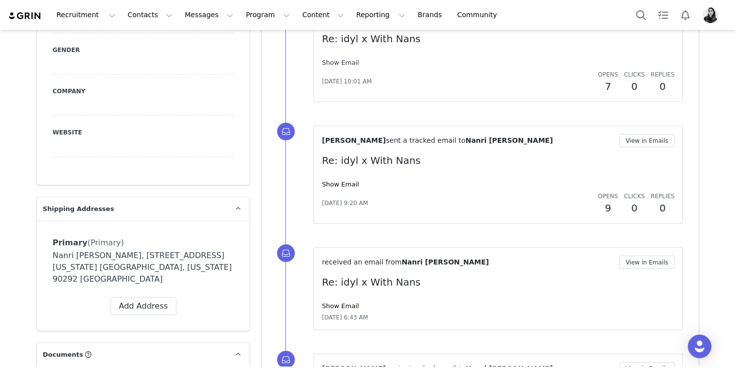
scroll to position [646, 0]
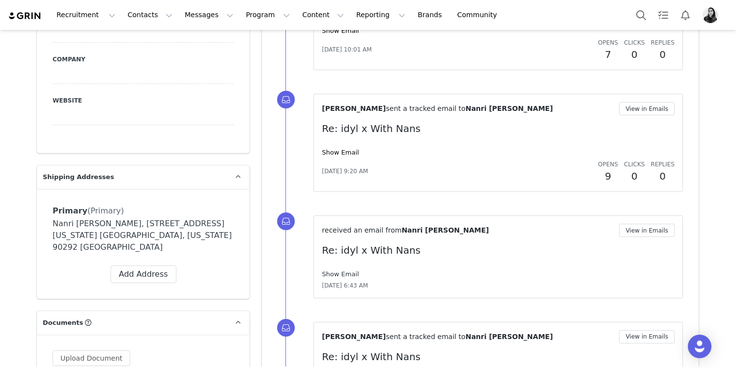
click at [335, 274] on link "Show Email" at bounding box center [340, 274] width 37 height 7
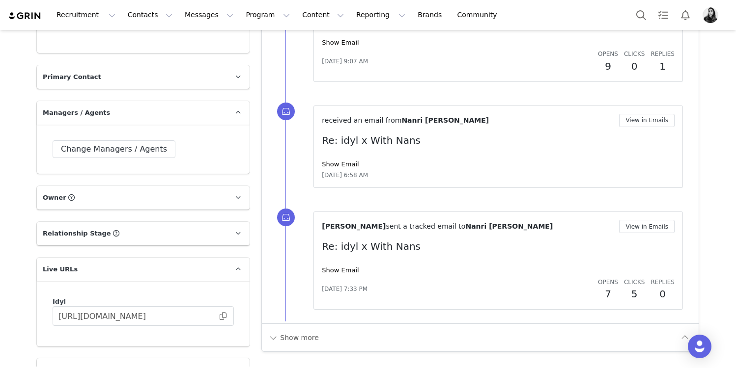
scroll to position [1670, 0]
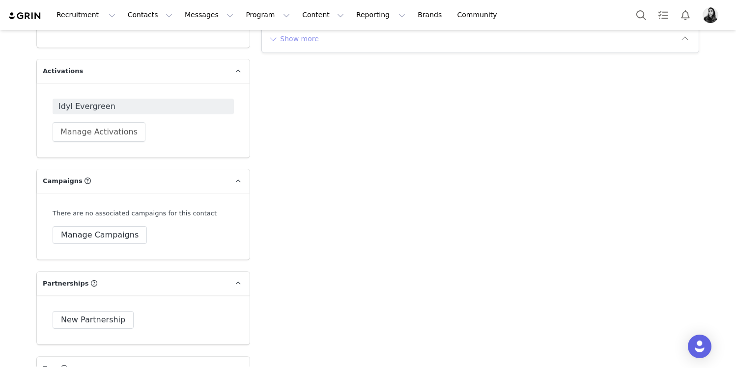
click at [294, 36] on button "Show more" at bounding box center [294, 39] width 52 height 16
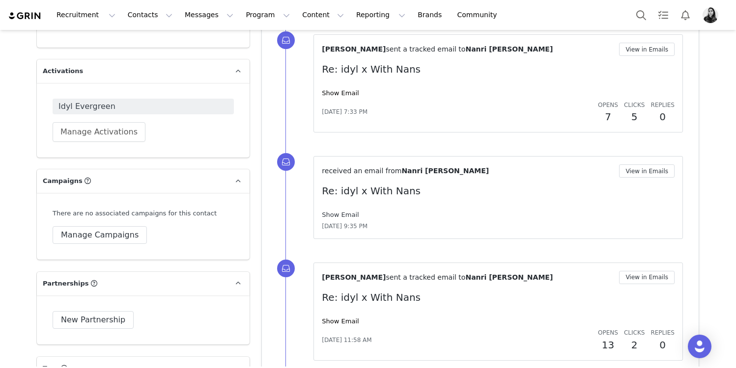
click at [346, 217] on link "Show Email" at bounding box center [340, 214] width 37 height 7
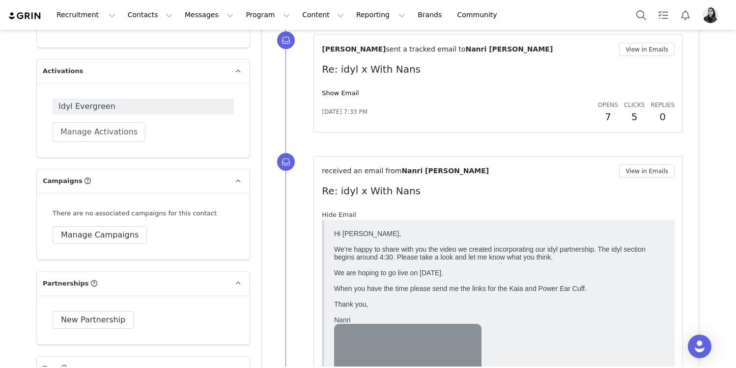
scroll to position [0, 0]
click at [346, 217] on link "Hide Email" at bounding box center [339, 214] width 34 height 7
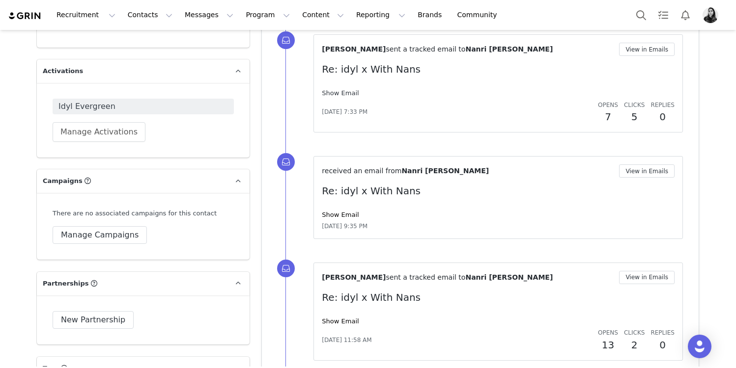
click at [339, 93] on link "Show Email" at bounding box center [340, 92] width 37 height 7
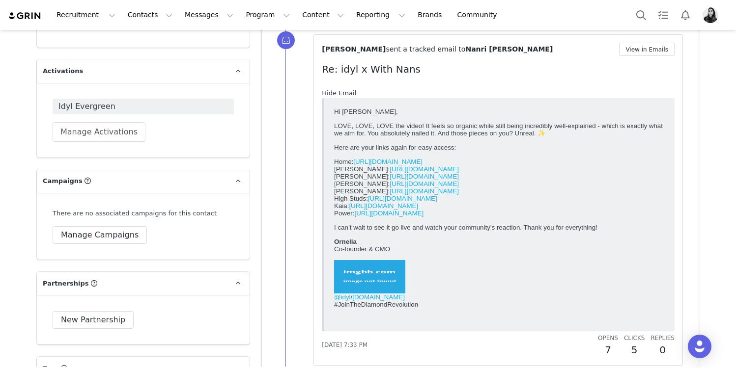
click at [339, 93] on link "Hide Email" at bounding box center [339, 92] width 34 height 7
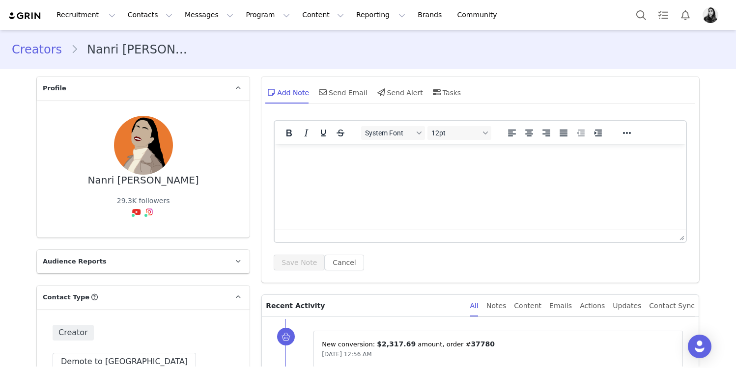
click at [339, 93] on div "Send Email" at bounding box center [342, 93] width 51 height 24
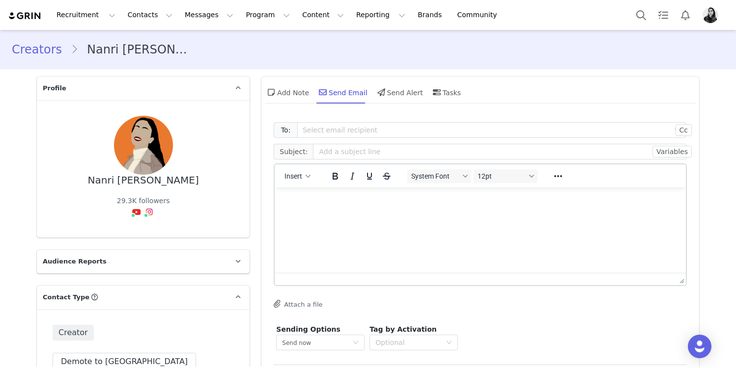
click at [338, 214] on html at bounding box center [480, 201] width 411 height 27
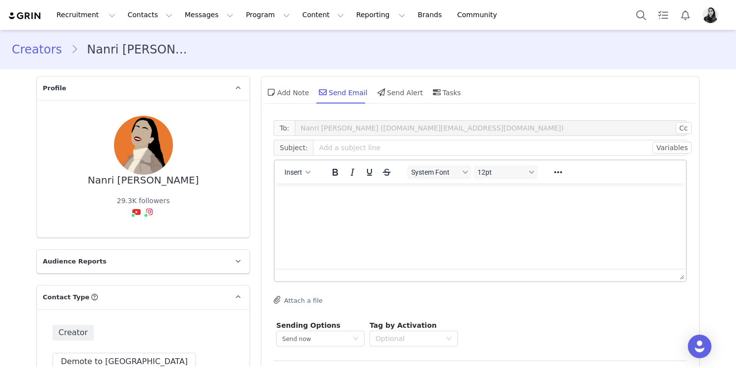
paste body "Rich Text Area. Press ALT-0 for help."
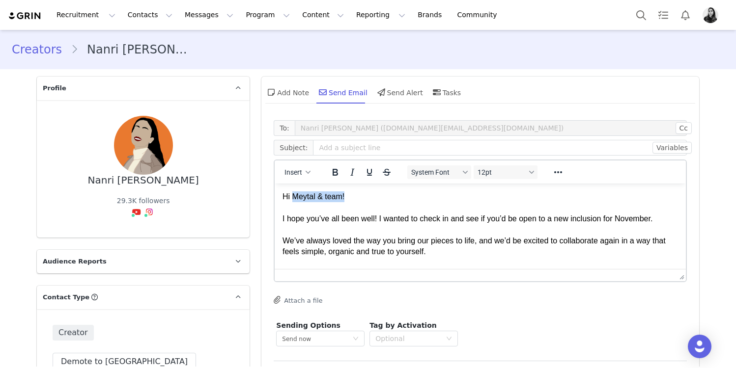
drag, startPoint x: 293, startPoint y: 196, endPoint x: 415, endPoint y: 196, distance: 121.8
click at [415, 196] on div "Hi Meytal & team!" at bounding box center [479, 197] width 395 height 11
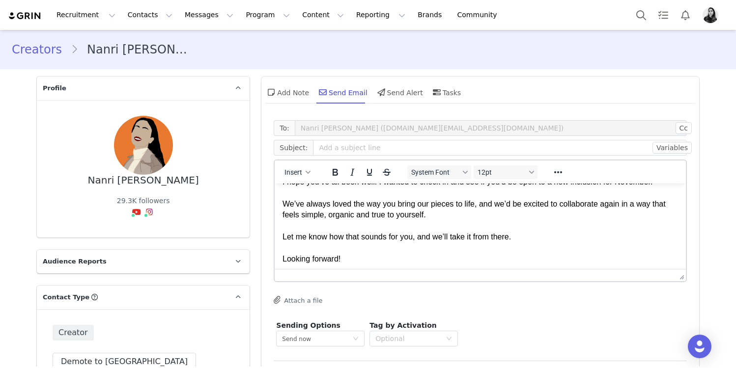
scroll to position [40, 0]
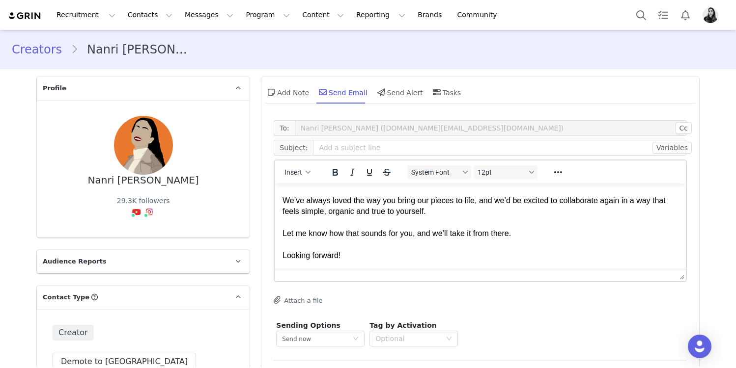
click at [427, 244] on div "Rich Text Area. Press ALT-0 for help." at bounding box center [479, 244] width 395 height 11
click at [390, 260] on div "Looking forward!" at bounding box center [479, 255] width 395 height 11
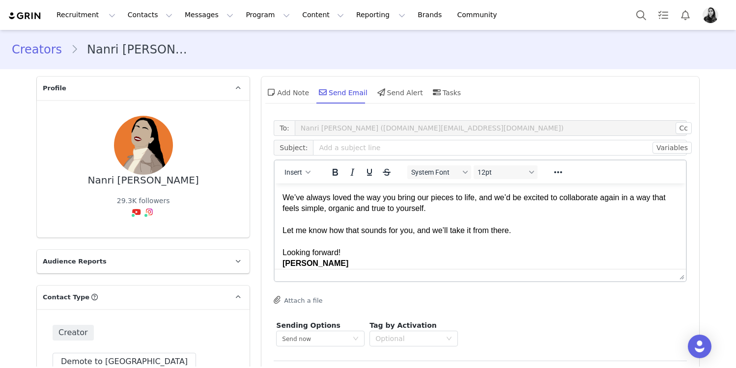
scroll to position [111, 0]
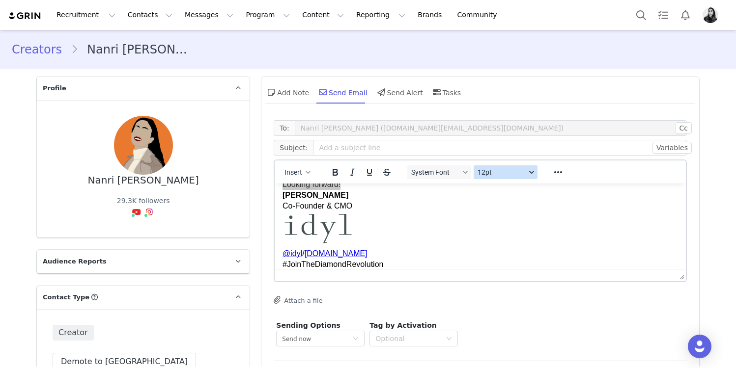
click at [499, 178] on button "12pt" at bounding box center [505, 173] width 64 height 14
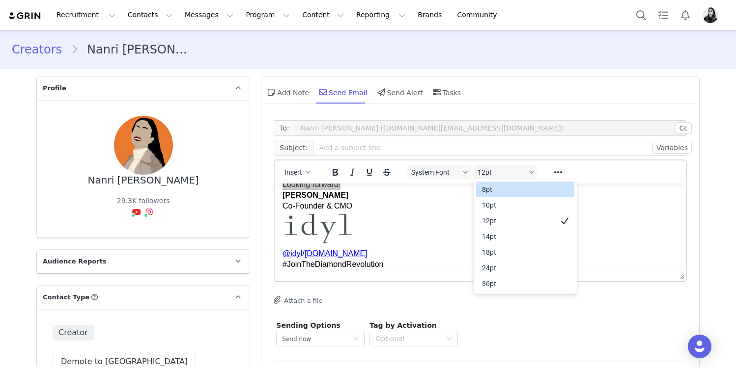
click at [499, 197] on div "10pt" at bounding box center [525, 205] width 98 height 16
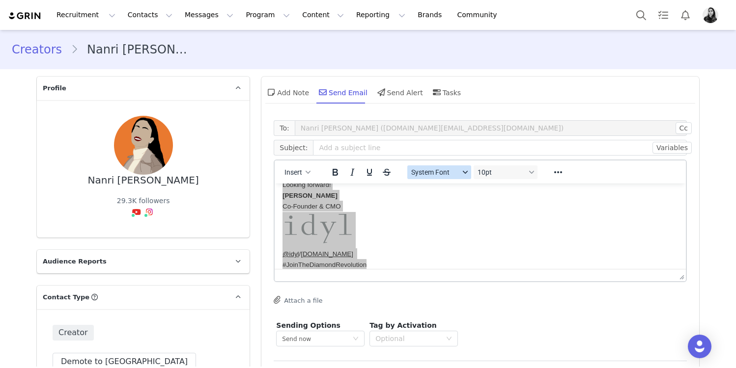
click at [459, 173] on button "System Font" at bounding box center [439, 173] width 64 height 14
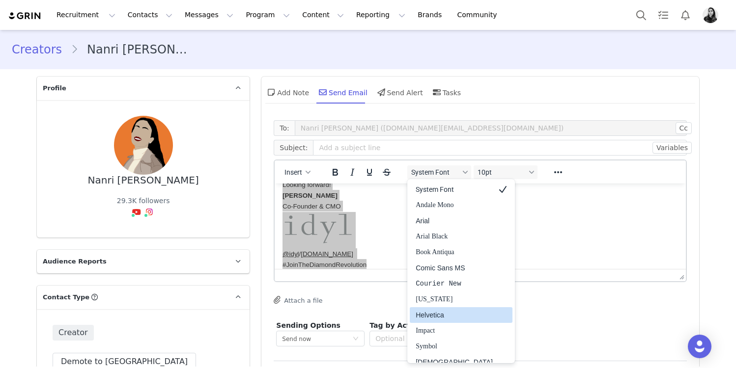
click at [450, 310] on div "Helvetica" at bounding box center [454, 315] width 77 height 12
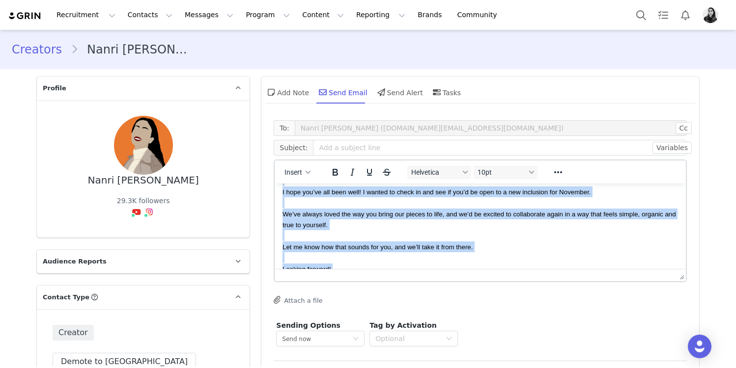
scroll to position [0, 0]
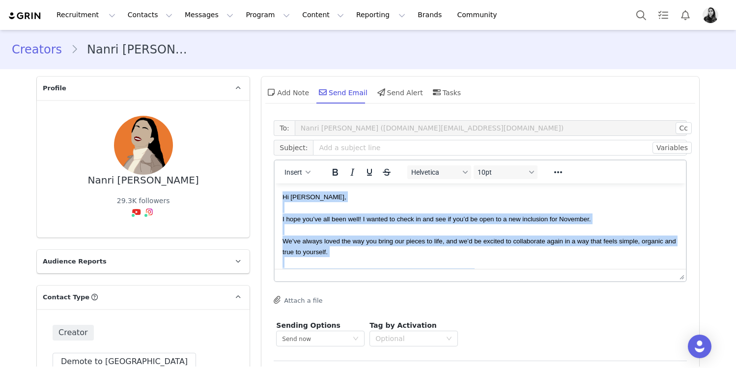
copy body "Hi Nanri, I hope you’ve all been well! I wanted to check in and see if you’d be…"
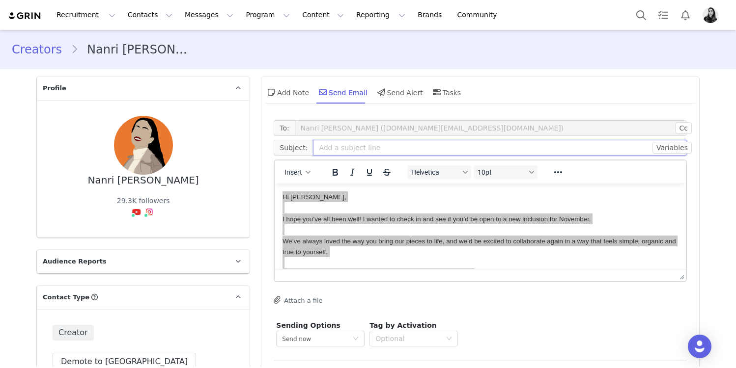
click at [371, 149] on input "text" at bounding box center [500, 148] width 374 height 16
click at [129, 234] on link "@With Nans" at bounding box center [119, 233] width 42 height 8
click at [355, 146] on input "With Nans" at bounding box center [500, 148] width 374 height 16
type input "With Nans x idyl - [DATE]"
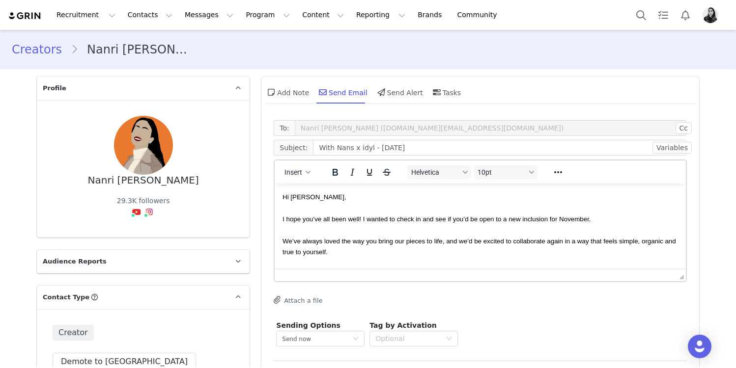
click at [378, 215] on div "I hope you’ve all been well! I wanted to check in and see if you’d be open to a…" at bounding box center [479, 219] width 395 height 11
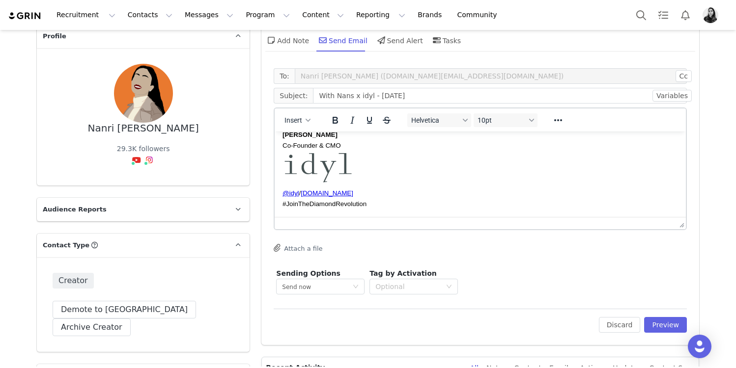
scroll to position [54, 0]
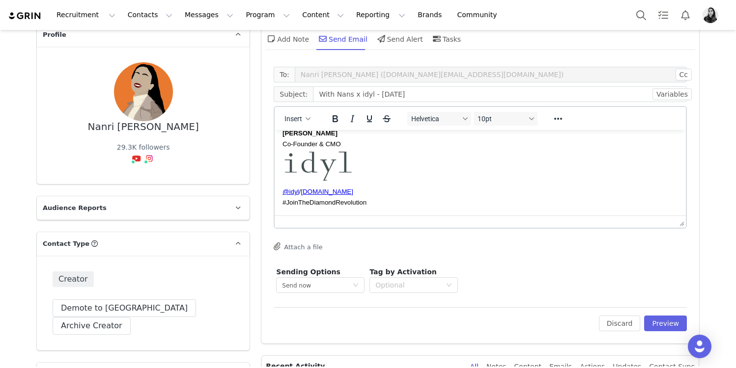
click at [667, 309] on div "Edit Discard Preview" at bounding box center [480, 319] width 413 height 24
click at [667, 317] on button "Preview" at bounding box center [665, 324] width 43 height 16
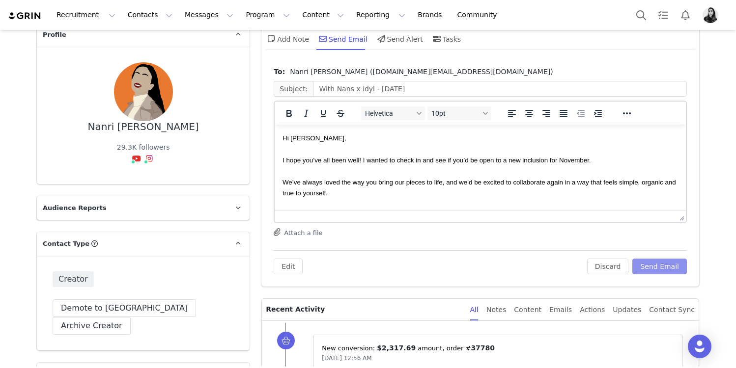
scroll to position [0, 0]
click at [447, 177] on div "We’ve always loved the way you bring our pieces to life, and we’d be excited to…" at bounding box center [479, 188] width 395 height 22
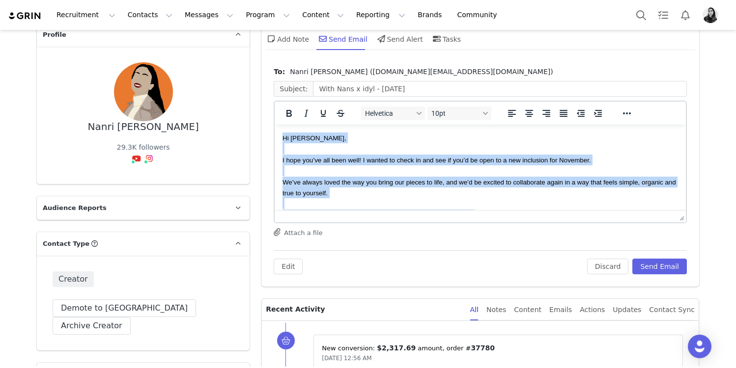
copy body "Hi Nanri, I hope you’ve all been well! I wanted to check in and see if you’d be…"
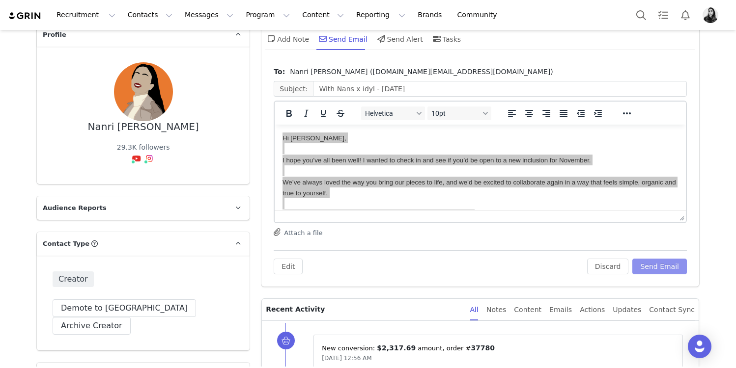
click at [666, 268] on button "Send Email" at bounding box center [659, 267] width 55 height 16
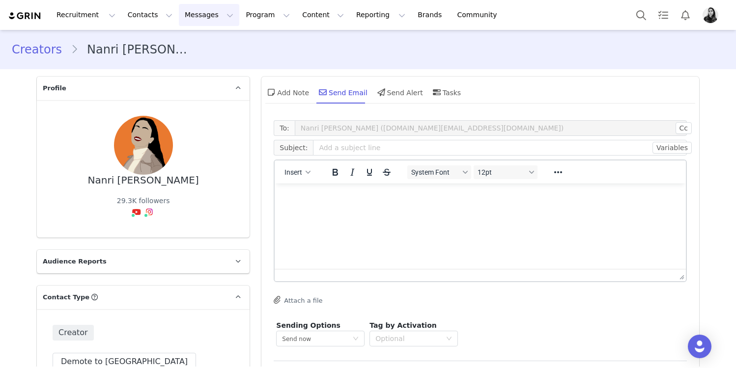
click at [207, 23] on button "Messages Messages" at bounding box center [209, 15] width 60 height 22
click at [198, 70] on link "Inbox" at bounding box center [207, 62] width 78 height 18
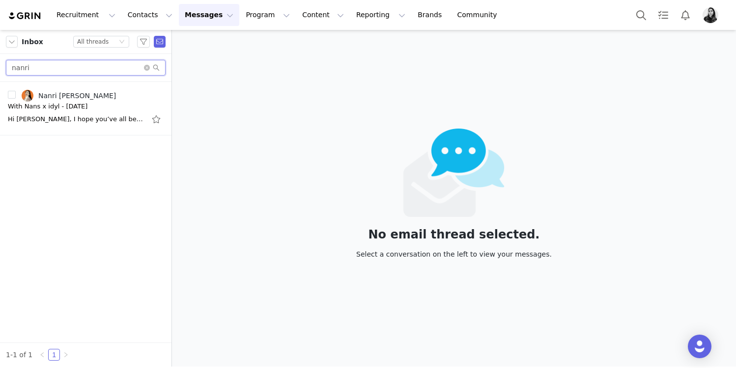
click at [87, 69] on input "nanri" at bounding box center [86, 68] width 160 height 16
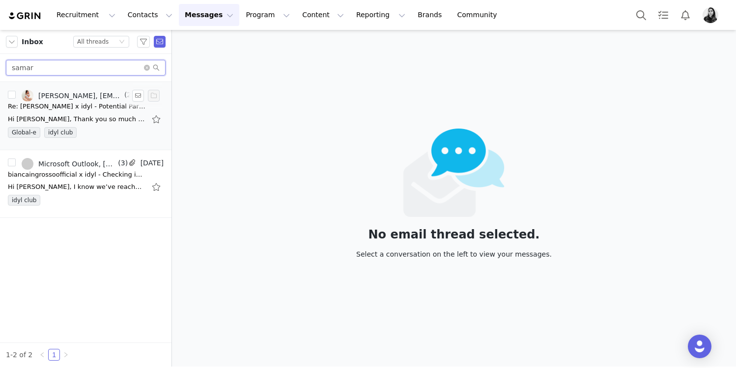
type input "samar"
click at [81, 118] on div "Hi Samar, Thank you so much - we're so happy to see the video live, and hope yo…" at bounding box center [77, 119] width 138 height 10
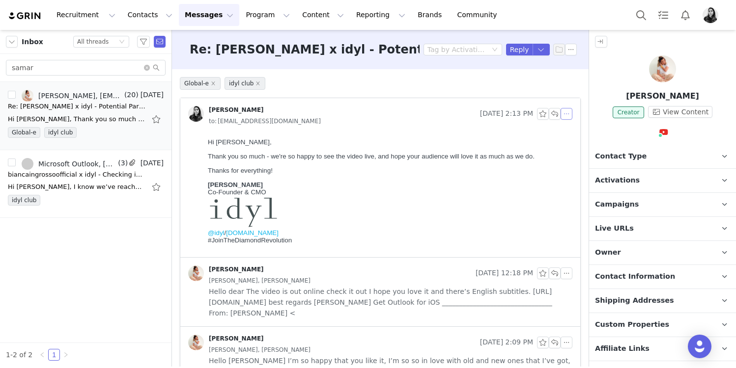
click at [566, 115] on button "button" at bounding box center [566, 114] width 12 height 12
click at [568, 131] on li "Reply All" at bounding box center [581, 132] width 42 height 16
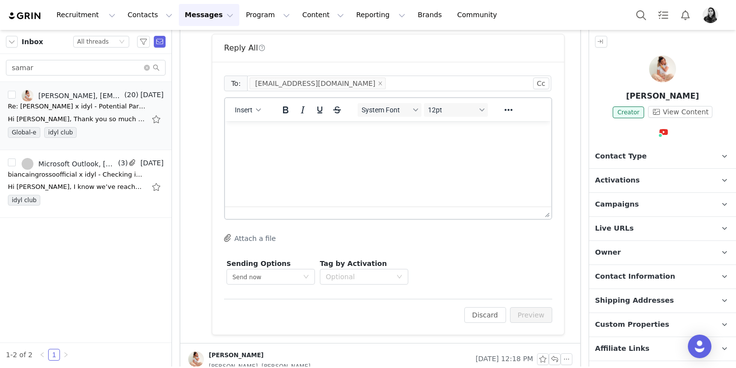
click at [373, 148] on html at bounding box center [388, 134] width 326 height 27
paste body "Rich Text Area. Press ALT-0 for help."
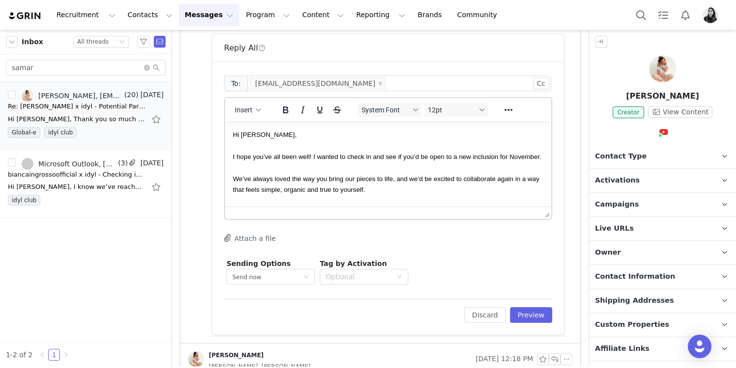
click at [241, 132] on span "Hi Nanri," at bounding box center [265, 134] width 64 height 7
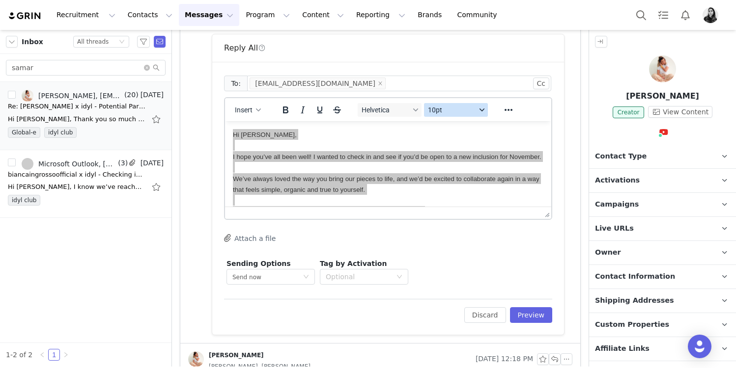
click at [457, 115] on button "10pt" at bounding box center [456, 110] width 64 height 14
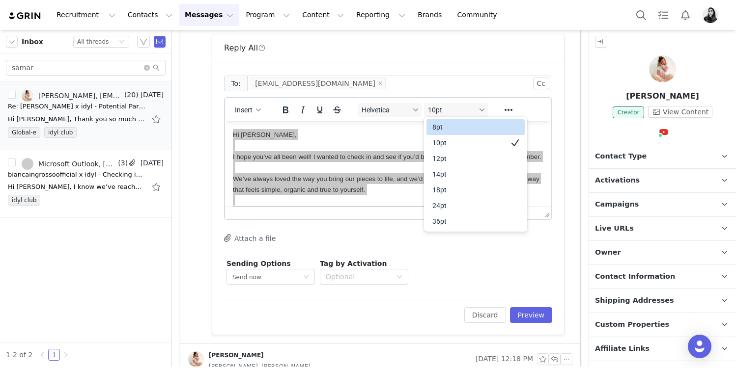
click at [449, 138] on div "10pt" at bounding box center [468, 143] width 73 height 12
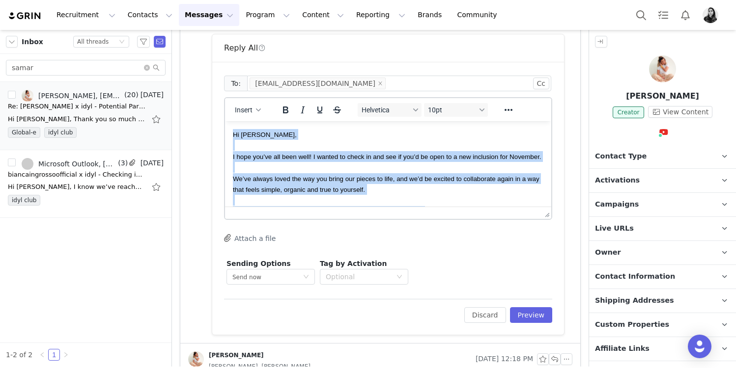
scroll to position [8, 0]
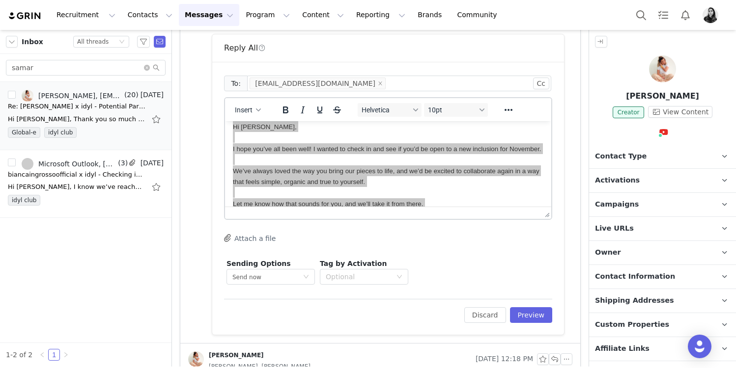
click at [392, 102] on div "Helvetica 10pt" at bounding box center [423, 109] width 142 height 19
click at [392, 106] on span "Helvetica" at bounding box center [385, 110] width 48 height 8
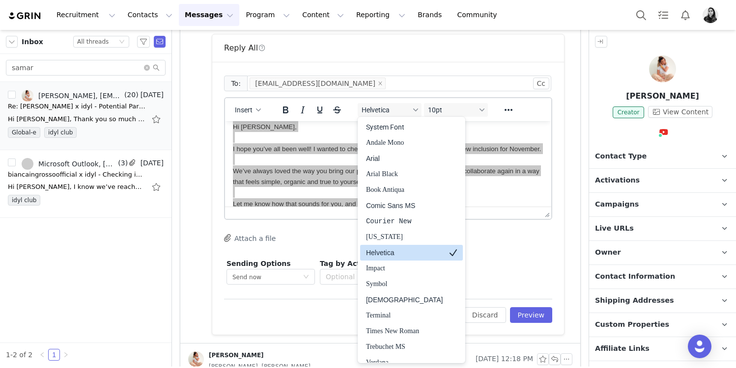
click at [389, 247] on div "Helvetica" at bounding box center [404, 253] width 77 height 12
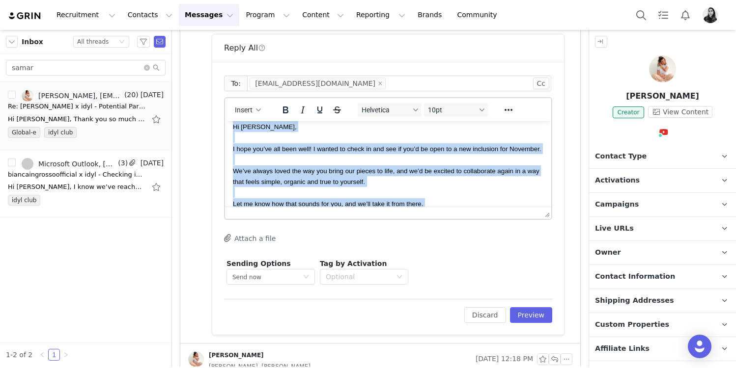
click at [408, 176] on div "We’ve always loved the way you bring our pieces to life, and we’d be excited to…" at bounding box center [388, 177] width 310 height 22
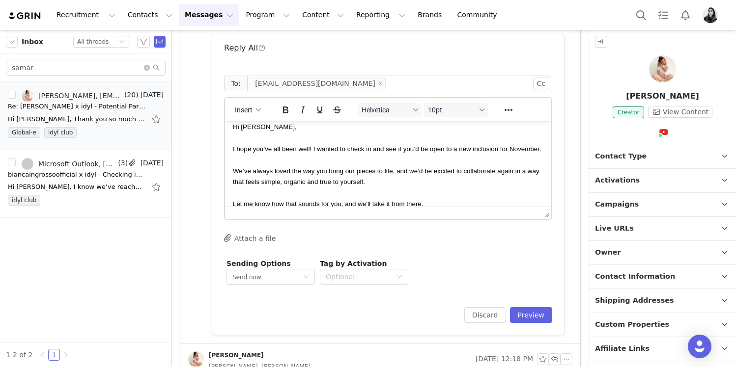
click at [269, 166] on div "We’ve always loved the way you bring our pieces to life, and we’d be excited to…" at bounding box center [388, 177] width 310 height 22
click at [432, 164] on div "Rich Text Area. Press ALT-0 for help." at bounding box center [388, 159] width 310 height 11
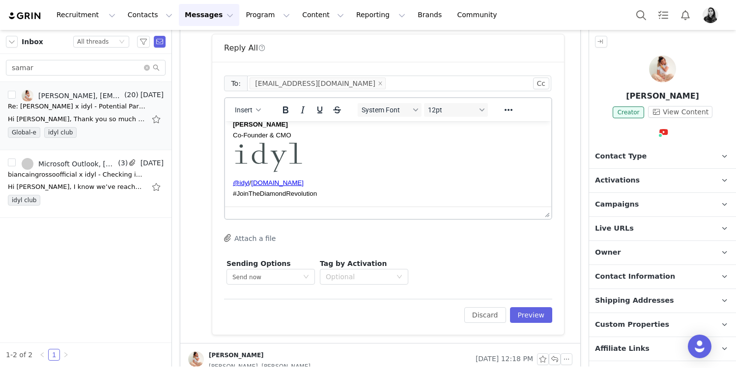
scroll to position [0, 0]
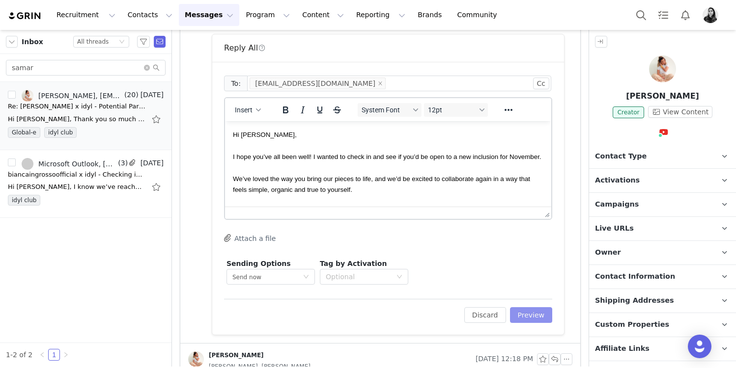
click at [522, 315] on button "Preview" at bounding box center [531, 315] width 43 height 16
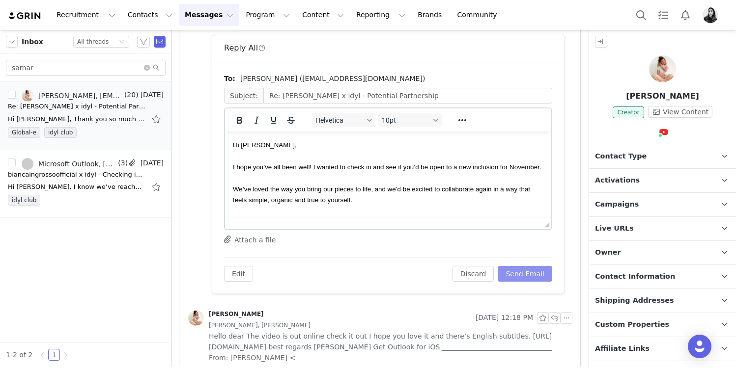
click at [527, 278] on button "Send Email" at bounding box center [525, 274] width 55 height 16
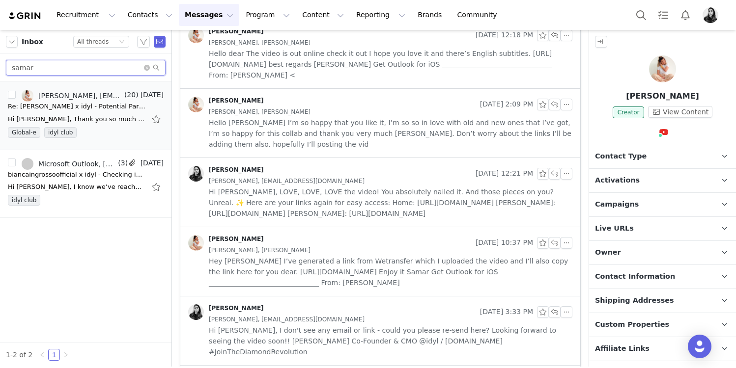
click at [74, 61] on input "samar" at bounding box center [86, 68] width 160 height 16
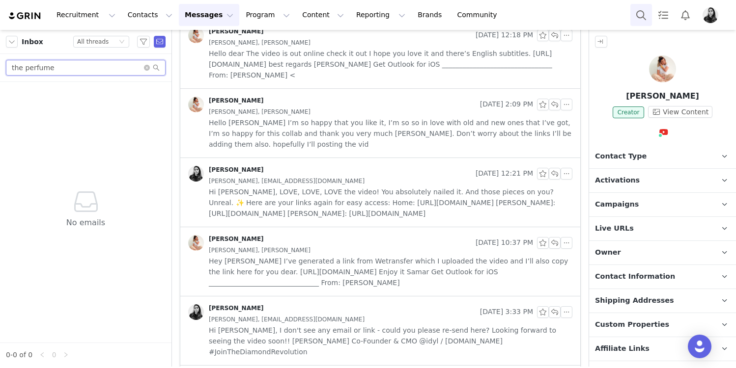
type input "the perfume"
click at [649, 5] on button "Search" at bounding box center [641, 15] width 22 height 22
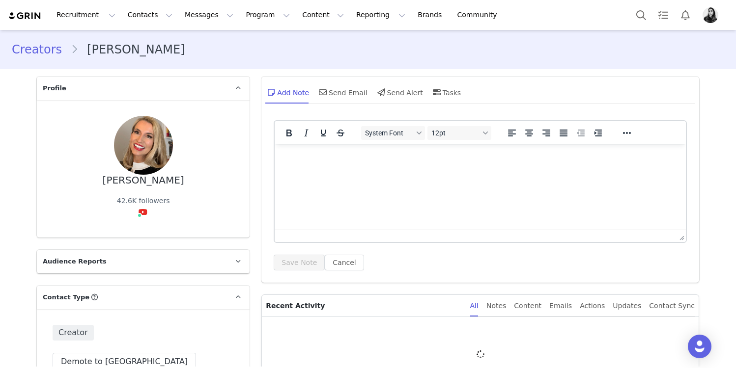
type input "+1 ([GEOGRAPHIC_DATA])"
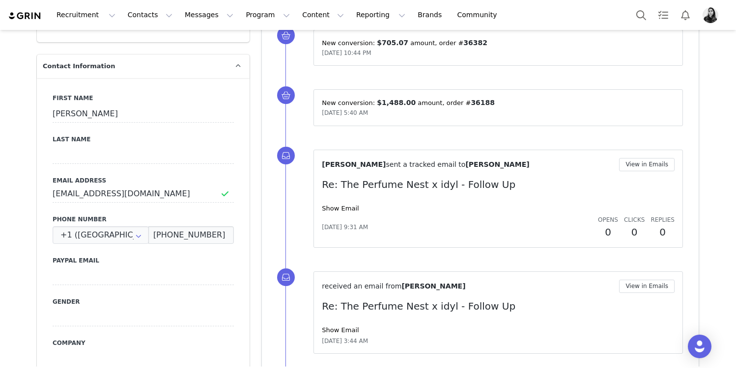
scroll to position [367, 0]
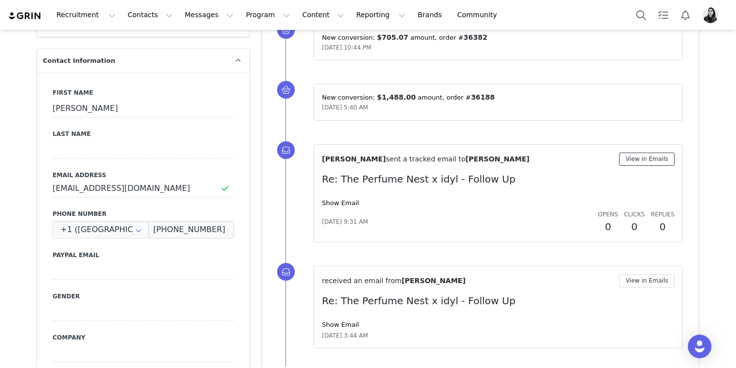
click at [639, 162] on button "View in Emails" at bounding box center [646, 159] width 55 height 13
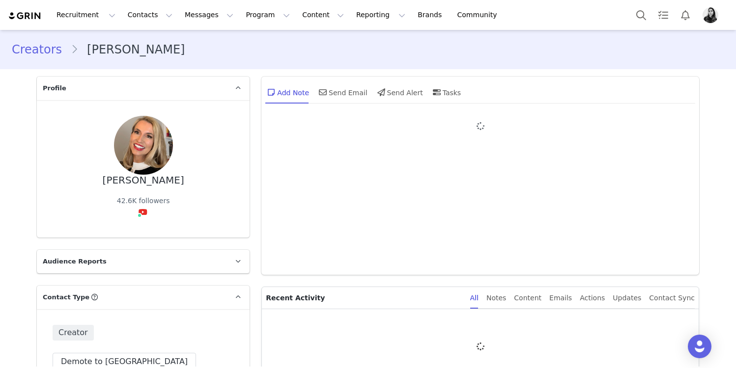
type input "+1 ([GEOGRAPHIC_DATA])"
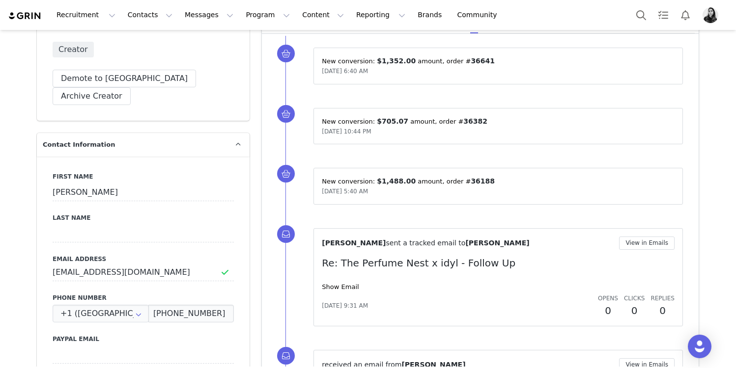
scroll to position [338, 0]
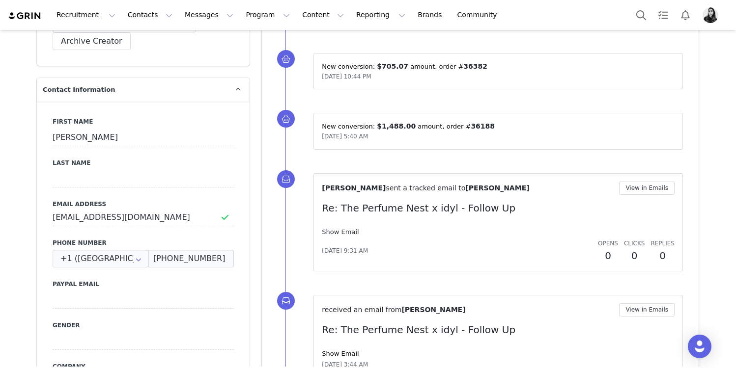
click at [334, 231] on link "Show Email" at bounding box center [340, 231] width 37 height 7
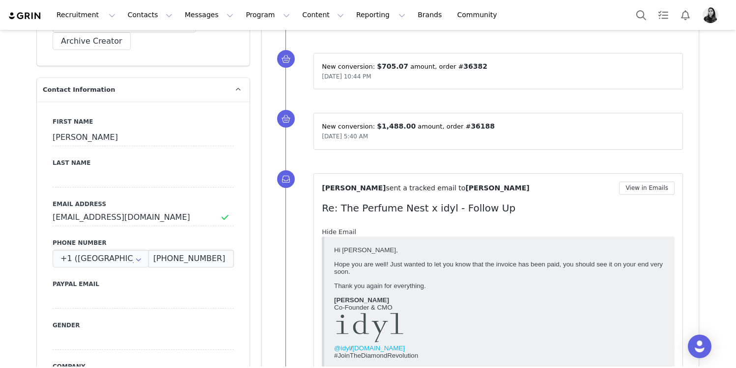
scroll to position [0, 0]
click at [334, 231] on link "Hide Email" at bounding box center [339, 231] width 34 height 7
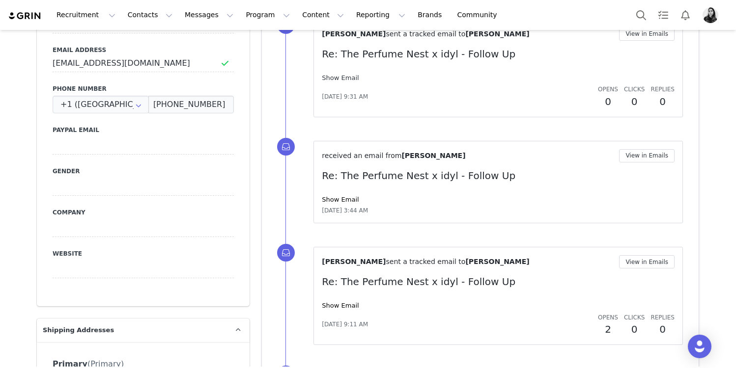
scroll to position [503, 0]
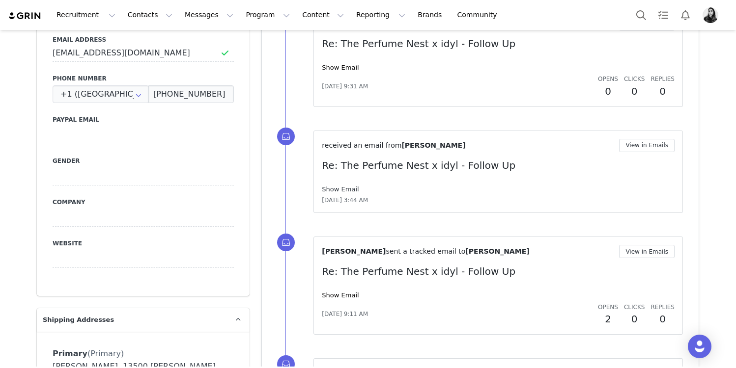
click at [338, 186] on link "Show Email" at bounding box center [340, 189] width 37 height 7
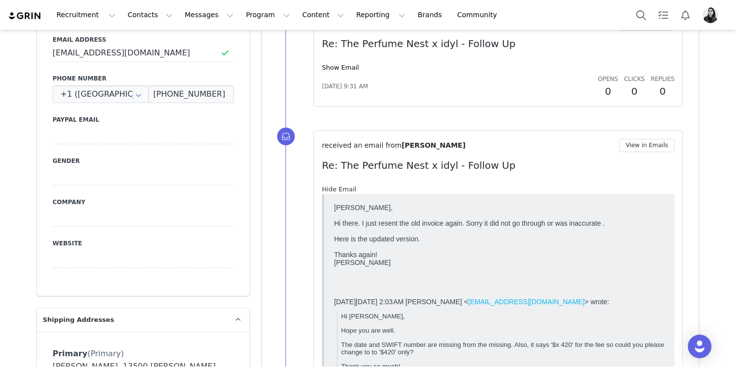
scroll to position [0, 0]
click at [338, 186] on link "Hide Email" at bounding box center [339, 189] width 34 height 7
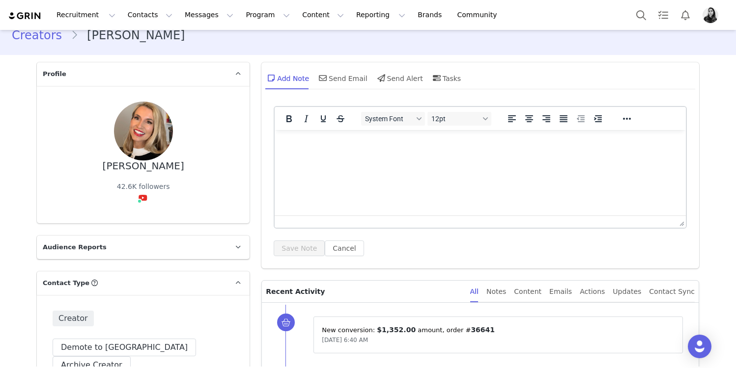
scroll to position [15, 0]
click at [351, 84] on div "Send Email" at bounding box center [342, 78] width 51 height 24
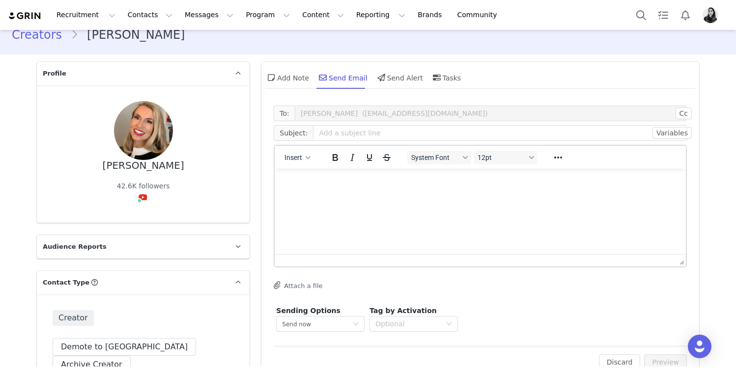
scroll to position [0, 0]
click at [333, 195] on html at bounding box center [480, 182] width 411 height 27
paste body "Rich Text Area. Press ALT-0 for help."
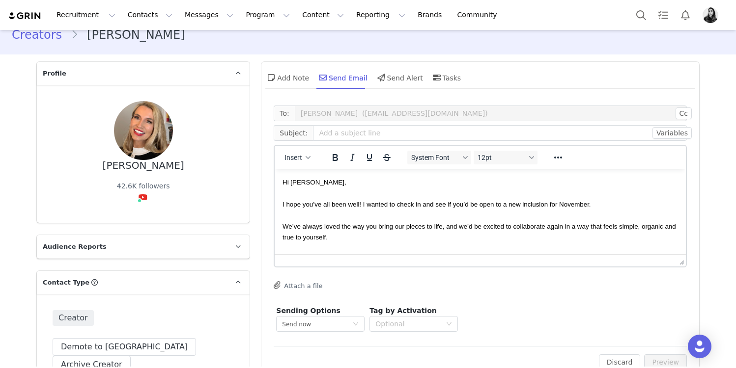
click at [298, 183] on span "Hi Nanri," at bounding box center [314, 182] width 64 height 7
click at [327, 136] on input "text" at bounding box center [500, 133] width 374 height 16
click at [334, 133] on input "[PERSON_NAME]" at bounding box center [500, 133] width 374 height 16
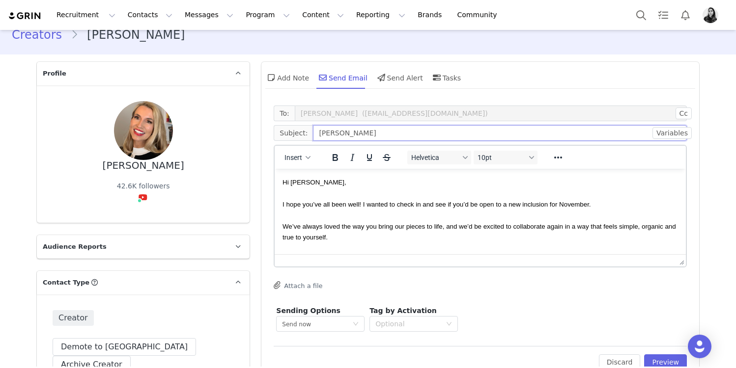
click at [334, 133] on input "[PERSON_NAME]" at bounding box center [500, 133] width 374 height 16
type input "The Perfume Nest x idyl - [DATE]"
click at [334, 219] on div "Rich Text Area. Press ALT-0 for help." at bounding box center [479, 215] width 395 height 11
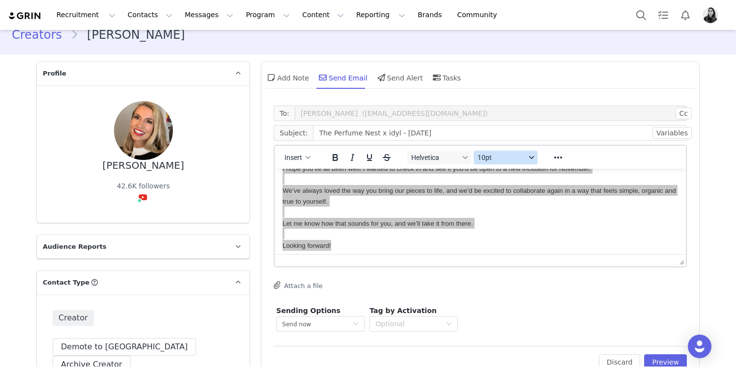
click at [504, 157] on span "10pt" at bounding box center [501, 158] width 48 height 8
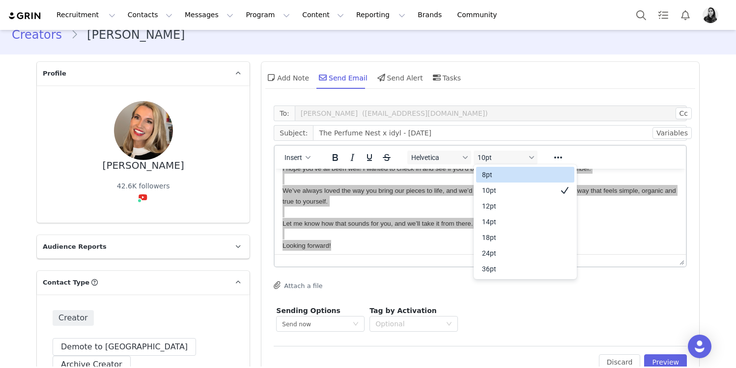
click at [497, 190] on div "10pt" at bounding box center [518, 191] width 73 height 12
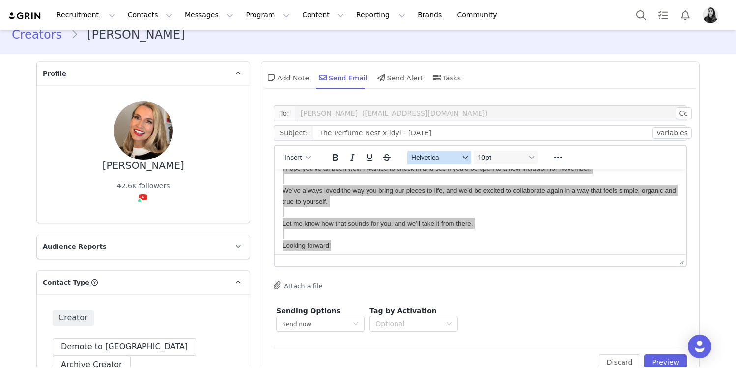
click at [440, 159] on span "Helvetica" at bounding box center [435, 158] width 48 height 8
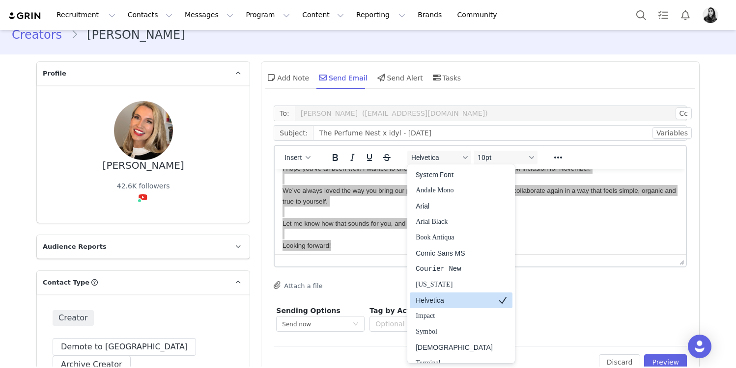
click at [442, 298] on div "Helvetica" at bounding box center [454, 301] width 77 height 12
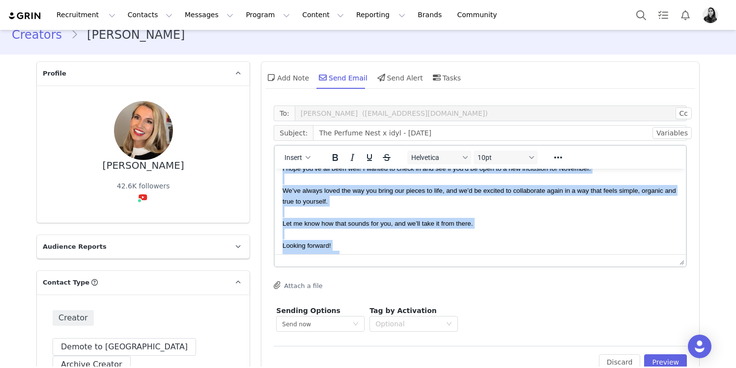
copy body "Hi Christine, I hope you’ve all been well! I wanted to check in and see if you’…"
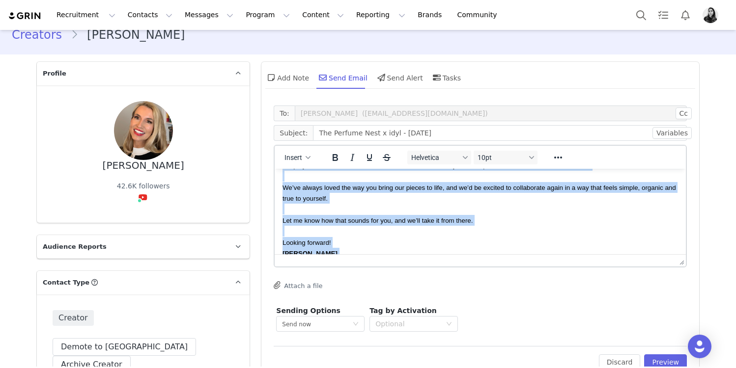
scroll to position [0, 0]
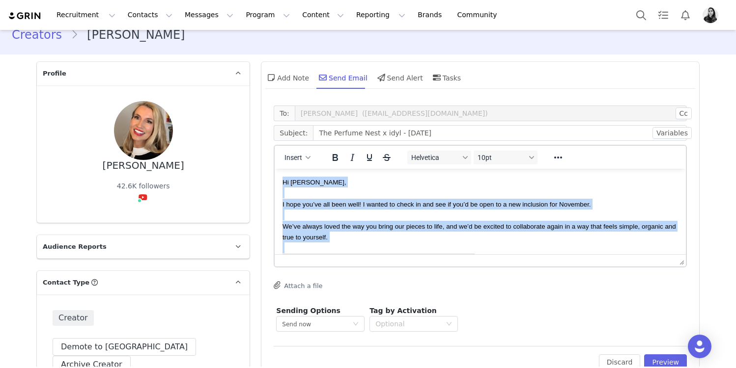
click at [487, 226] on span "We’ve always loved the way you bring our pieces to life, and we’d be excited to…" at bounding box center [478, 232] width 393 height 18
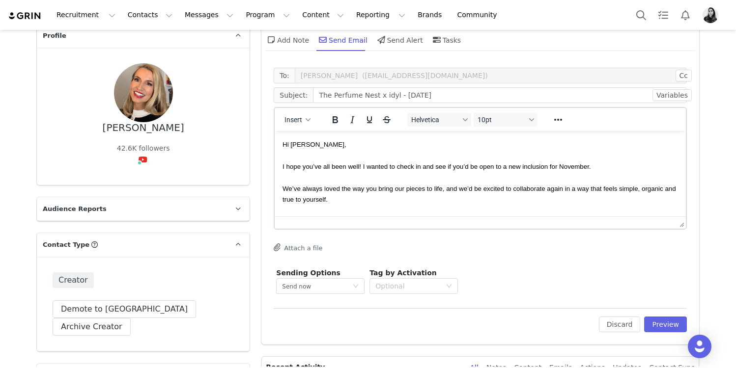
scroll to position [53, 0]
click at [681, 324] on button "Preview" at bounding box center [665, 324] width 43 height 16
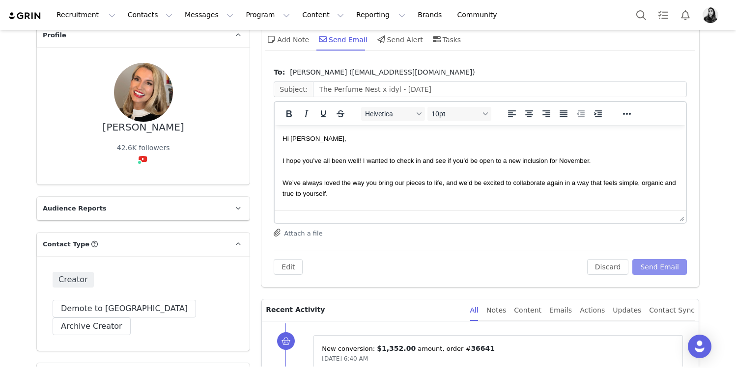
scroll to position [0, 0]
click at [669, 268] on button "Send Email" at bounding box center [659, 267] width 55 height 16
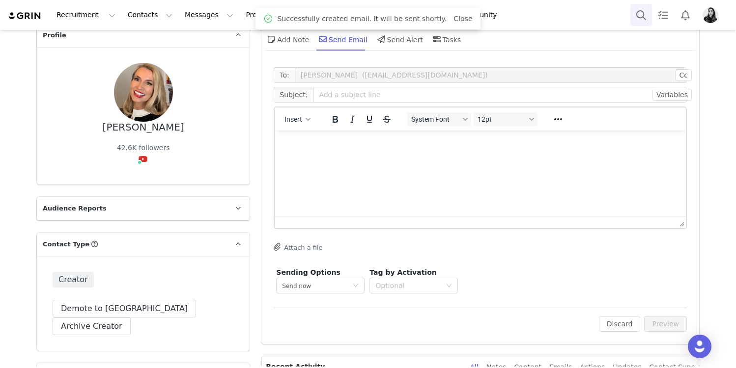
click at [646, 15] on button "Search" at bounding box center [641, 15] width 22 height 22
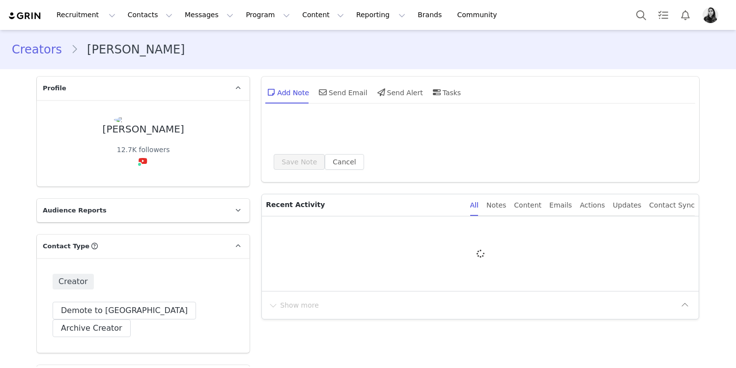
type input "+420 ([GEOGRAPHIC_DATA])"
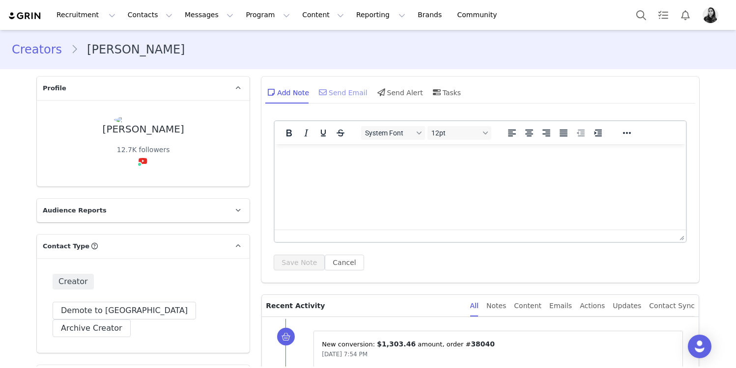
click at [335, 90] on div "Send Email" at bounding box center [342, 93] width 51 height 24
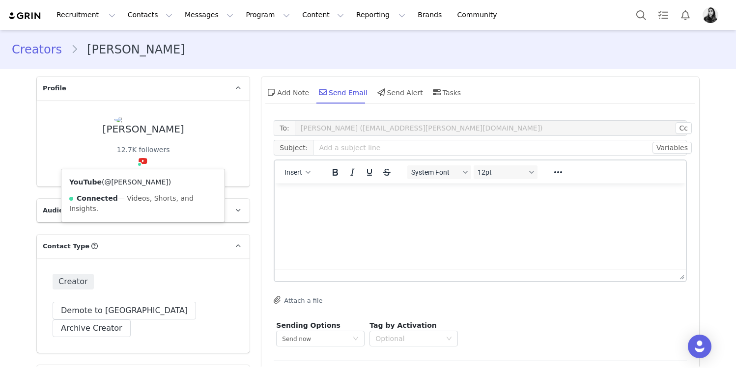
click at [136, 183] on link "@[PERSON_NAME]" at bounding box center [136, 182] width 64 height 8
click at [314, 210] on html at bounding box center [480, 197] width 411 height 27
paste body "Rich Text Area. Press ALT-0 for help."
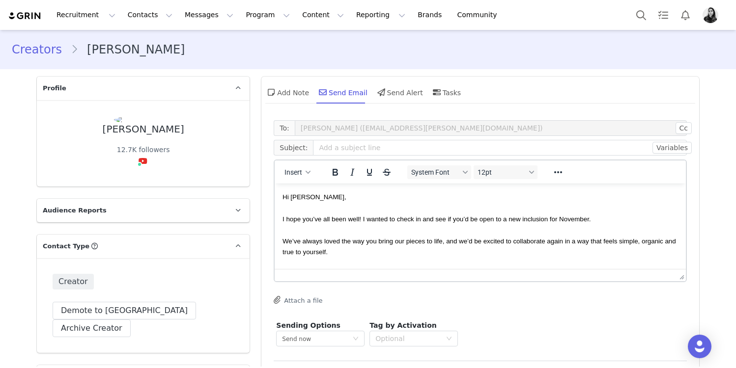
click at [307, 196] on span "Hi [PERSON_NAME]," at bounding box center [314, 197] width 64 height 7
click at [324, 219] on span "I hope you’ve all been well! I wanted to check in and see if you’d be open to a…" at bounding box center [436, 219] width 308 height 7
click at [355, 221] on span "I hope you’ve been well! I wanted to check in and see if you’d be open to a new…" at bounding box center [432, 219] width 300 height 7
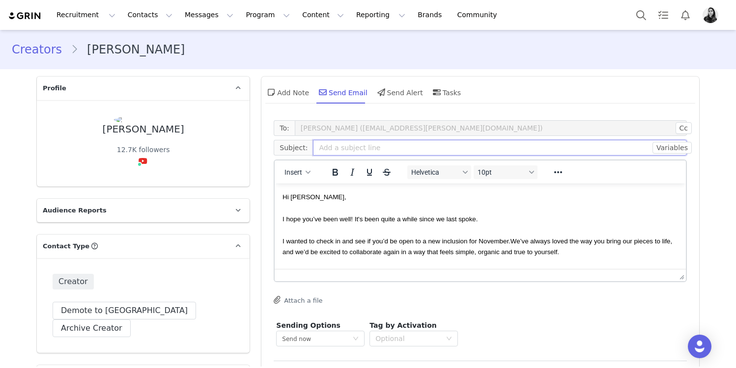
click at [342, 140] on input "text" at bounding box center [500, 148] width 374 height 16
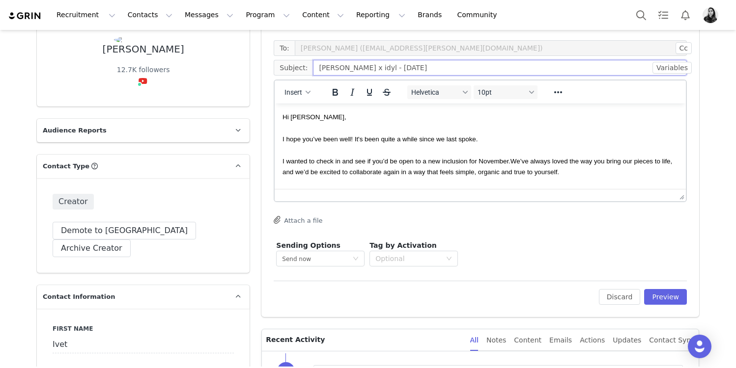
scroll to position [99, 0]
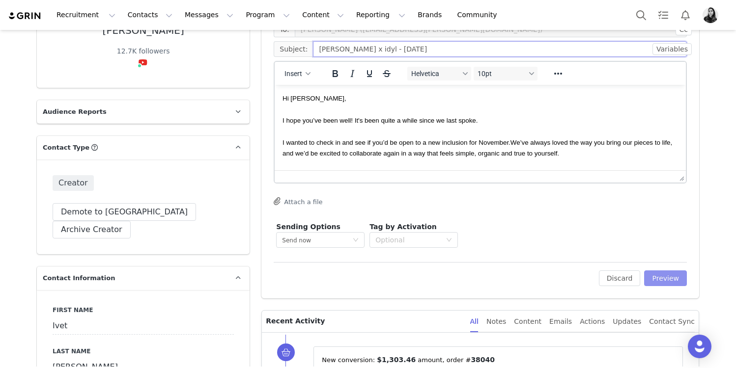
type input "[PERSON_NAME] x idyl - [DATE]"
click at [660, 281] on button "Preview" at bounding box center [665, 279] width 43 height 16
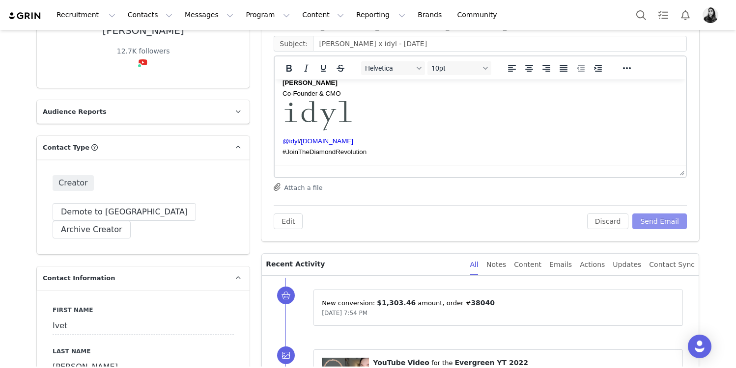
scroll to position [0, 0]
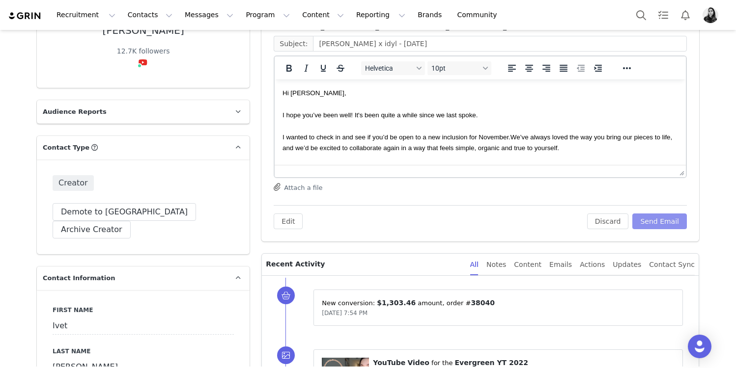
click at [648, 221] on button "Send Email" at bounding box center [659, 222] width 55 height 16
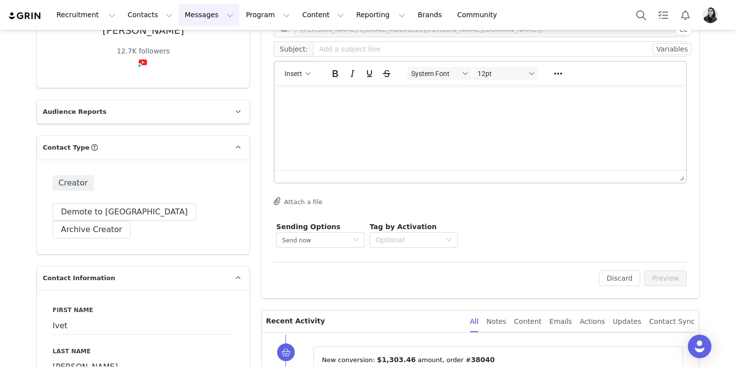
click at [205, 19] on button "Messages Messages" at bounding box center [209, 15] width 60 height 22
click at [637, 19] on button "Search" at bounding box center [641, 15] width 22 height 22
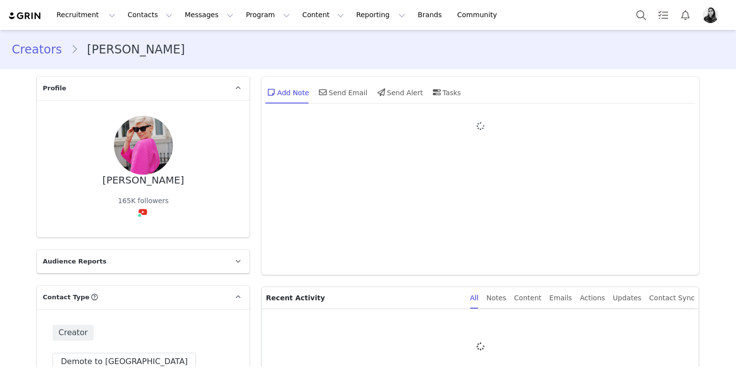
type input "+1 ([GEOGRAPHIC_DATA])"
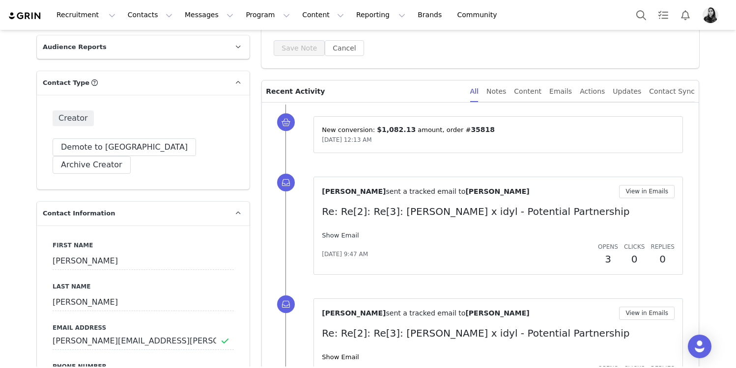
click at [340, 233] on link "Show Email" at bounding box center [340, 235] width 37 height 7
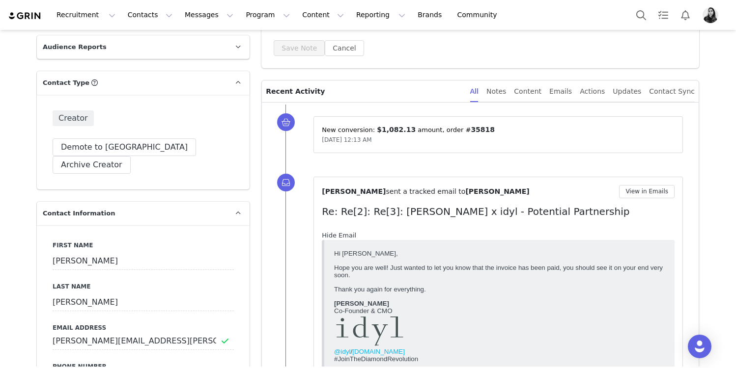
click at [340, 233] on link "Hide Email" at bounding box center [339, 235] width 34 height 7
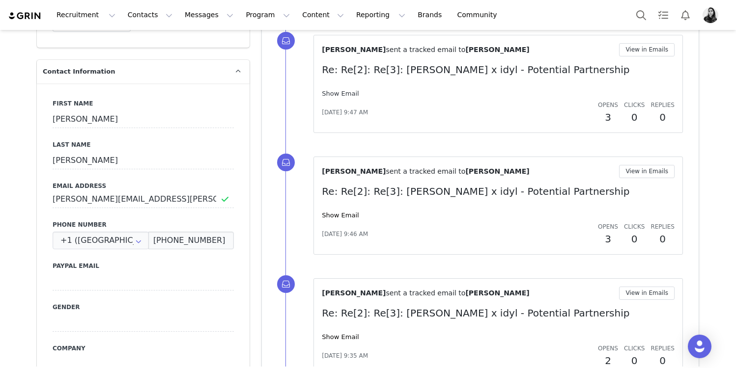
scroll to position [365, 0]
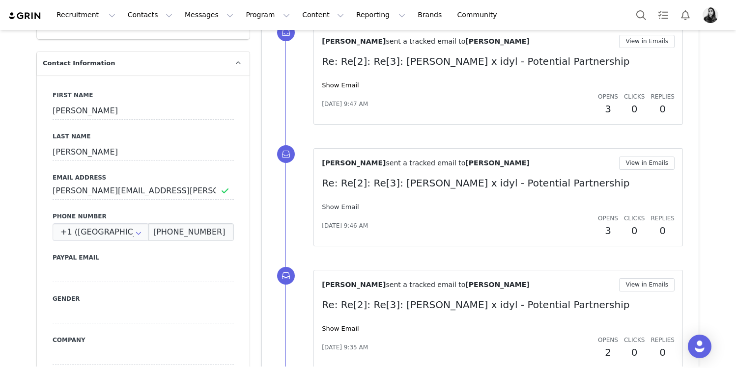
click at [345, 208] on link "Show Email" at bounding box center [340, 206] width 37 height 7
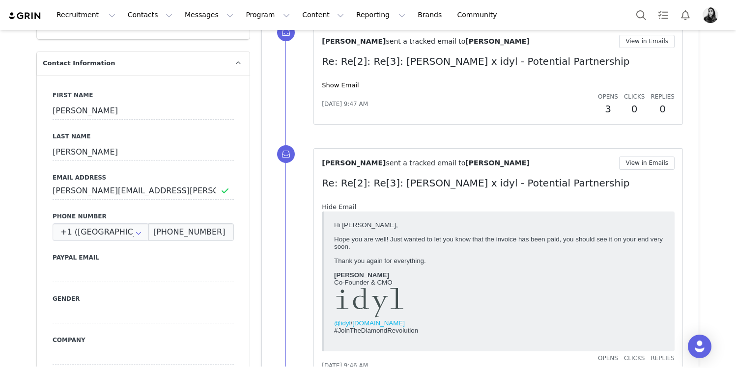
scroll to position [0, 0]
click at [345, 208] on link "Hide Email" at bounding box center [339, 206] width 34 height 7
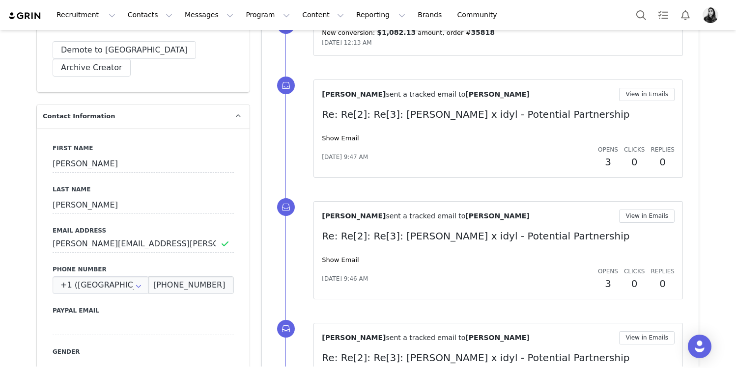
scroll to position [308, 0]
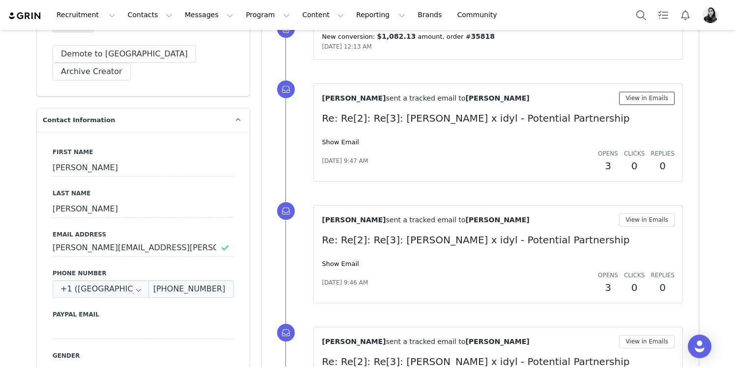
click at [640, 104] on button "View in Emails" at bounding box center [646, 98] width 55 height 13
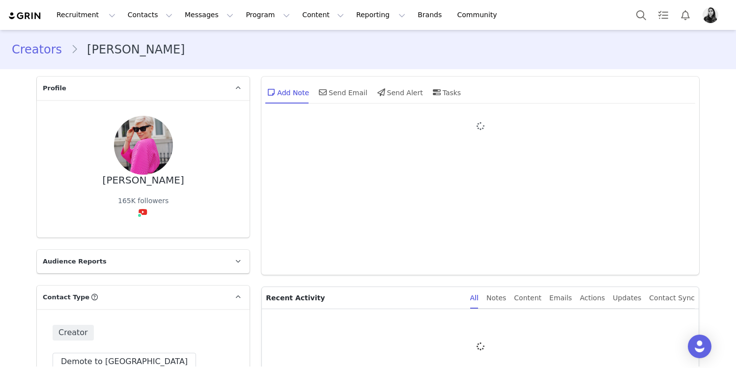
type input "+1 ([GEOGRAPHIC_DATA])"
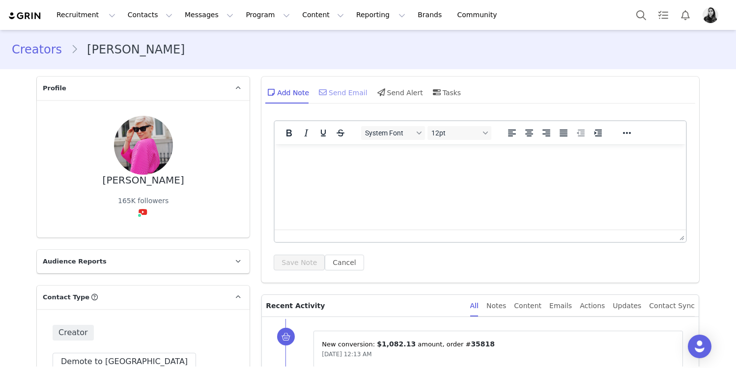
click at [338, 83] on div "Send Email" at bounding box center [342, 93] width 51 height 24
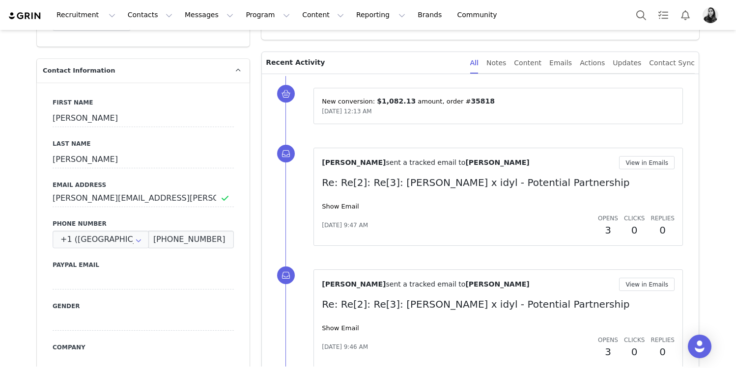
scroll to position [424, 0]
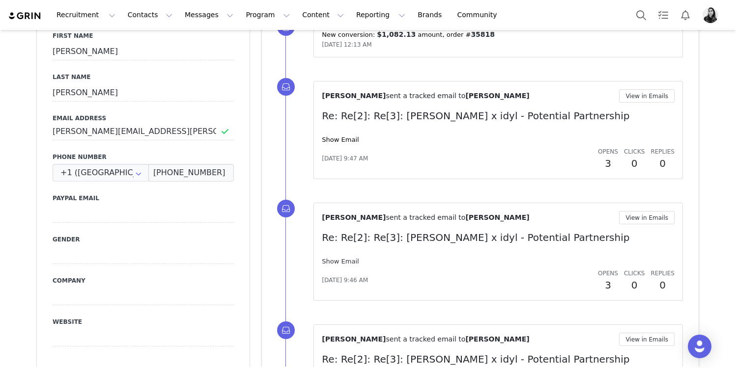
click at [329, 261] on link "Show Email" at bounding box center [340, 261] width 37 height 7
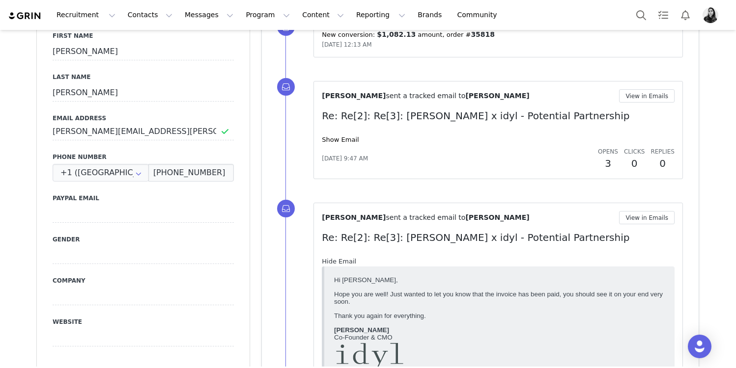
scroll to position [0, 0]
click at [329, 261] on link "Hide Email" at bounding box center [339, 261] width 34 height 7
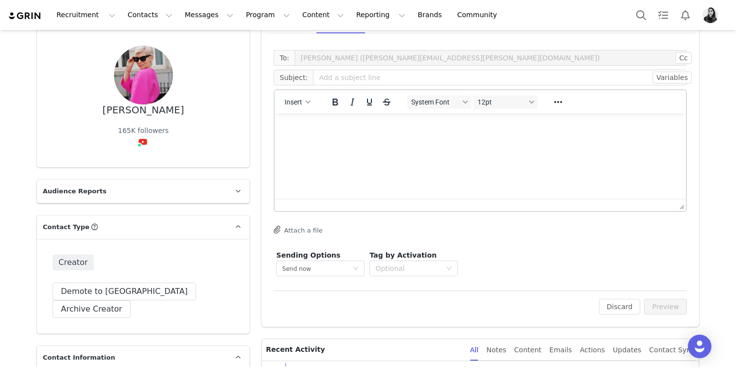
scroll to position [3, 0]
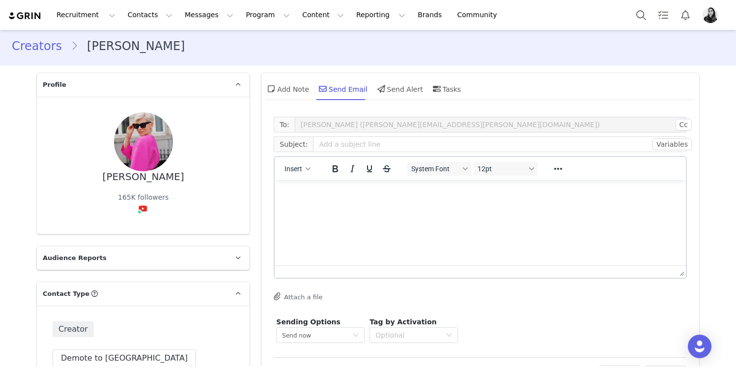
click at [302, 199] on p "Rich Text Area. Press ALT-0 for help." at bounding box center [479, 193] width 395 height 11
paste body "Rich Text Area. Press ALT-0 for help."
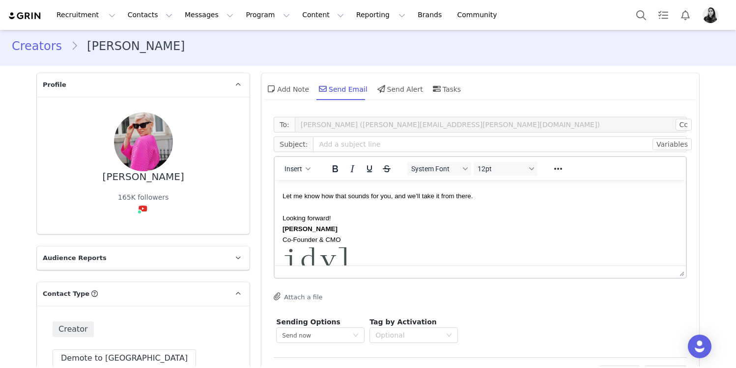
scroll to position [0, 0]
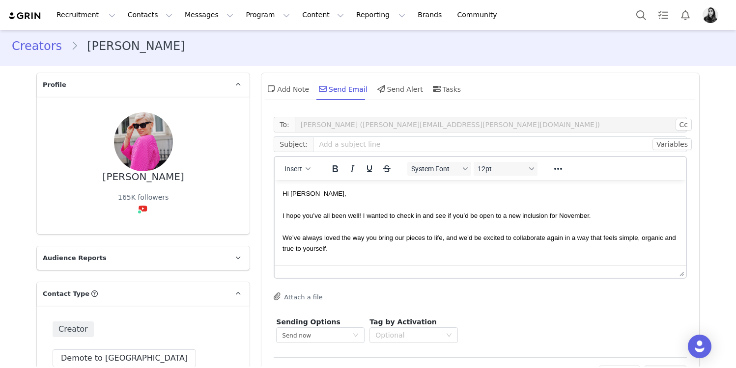
click at [302, 193] on span "Hi [PERSON_NAME]," at bounding box center [314, 193] width 64 height 7
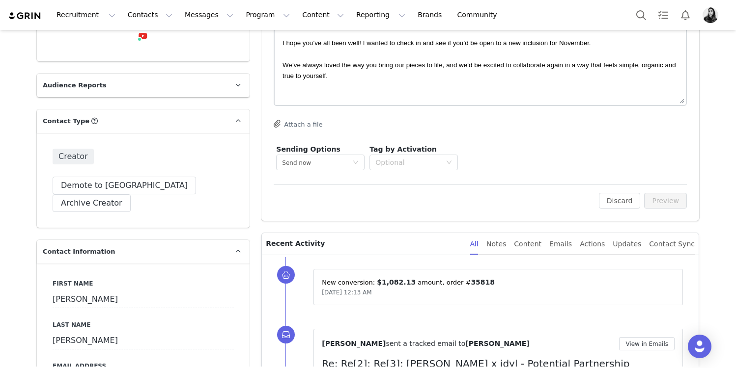
scroll to position [394, 0]
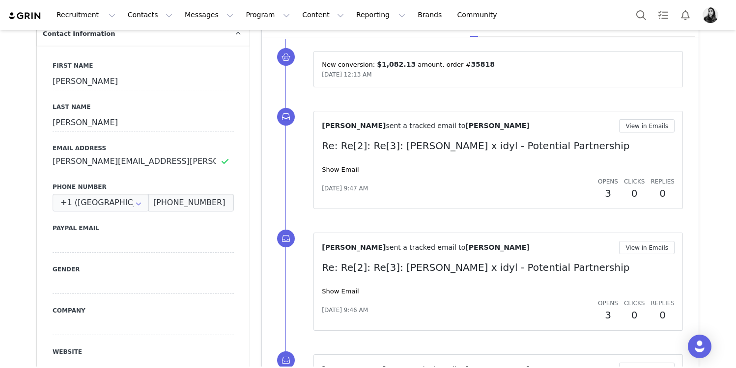
click at [346, 284] on div "[PERSON_NAME] sent a tracked email to [PERSON_NAME] View in Emails Re: Re[2]: R…" at bounding box center [498, 282] width 353 height 82
click at [345, 295] on link "Show Email" at bounding box center [340, 291] width 37 height 7
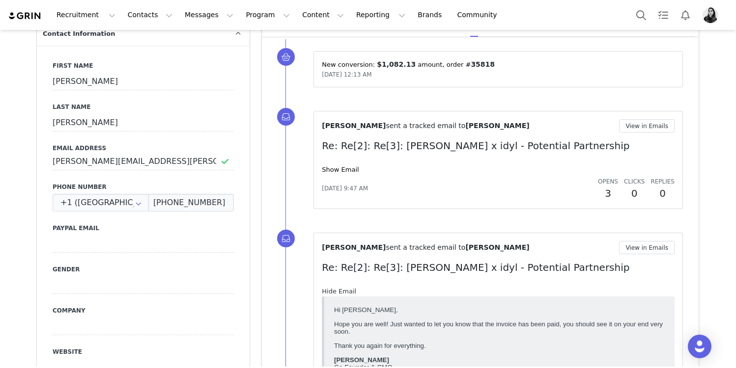
scroll to position [0, 0]
click at [345, 295] on link "Hide Email" at bounding box center [339, 291] width 34 height 7
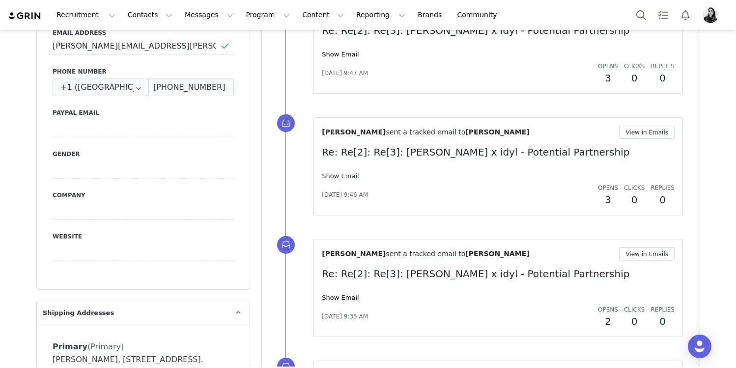
scroll to position [707, 0]
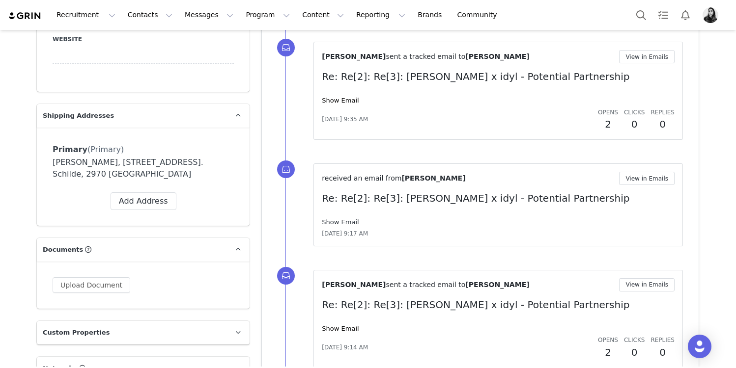
click at [339, 221] on link "Show Email" at bounding box center [340, 222] width 37 height 7
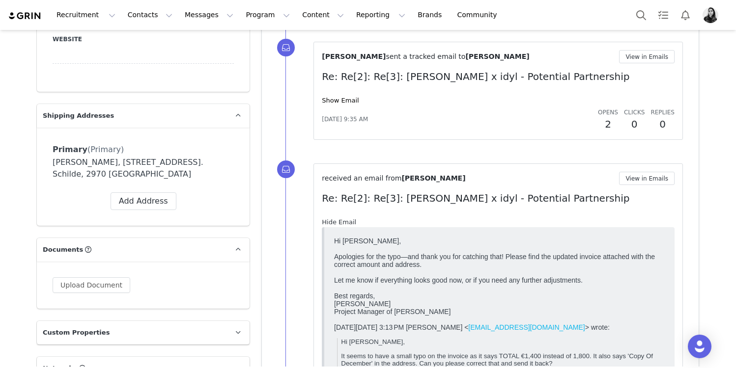
scroll to position [0, 0]
click at [339, 221] on link "Hide Email" at bounding box center [339, 222] width 34 height 7
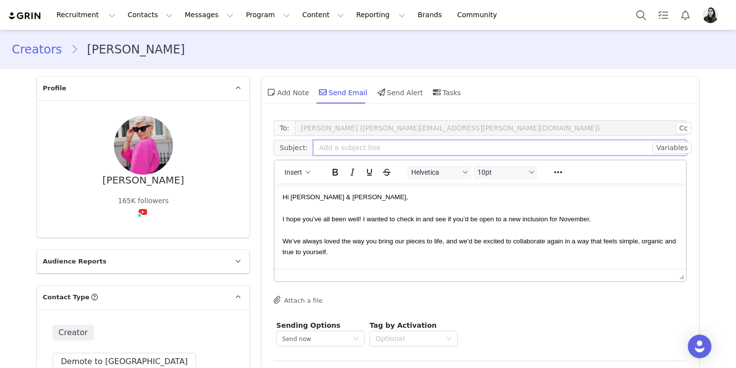
click at [366, 148] on input "text" at bounding box center [500, 148] width 374 height 16
type input "[PERSON_NAME] x idyl - [DATE]"
click at [386, 213] on div "Rich Text Area. Press ALT-0 for help." at bounding box center [479, 207] width 395 height 11
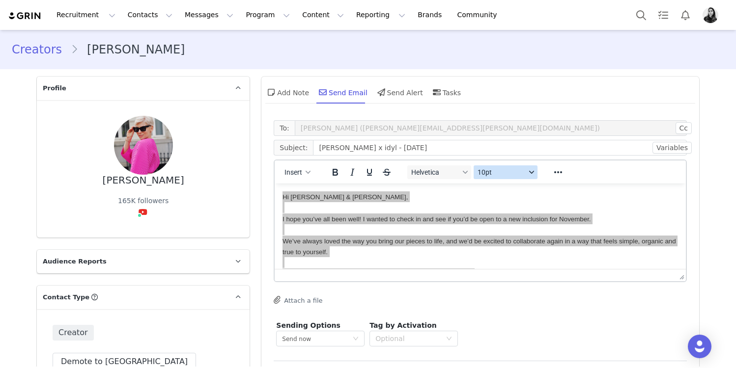
click at [525, 177] on button "10pt" at bounding box center [505, 173] width 64 height 14
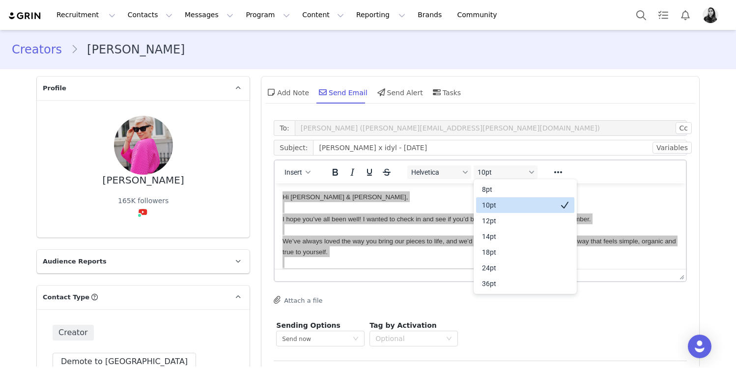
click at [507, 199] on div "10pt" at bounding box center [518, 205] width 73 height 12
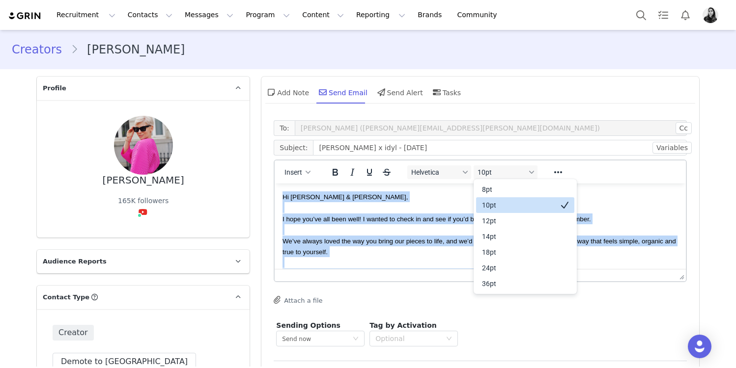
scroll to position [8, 0]
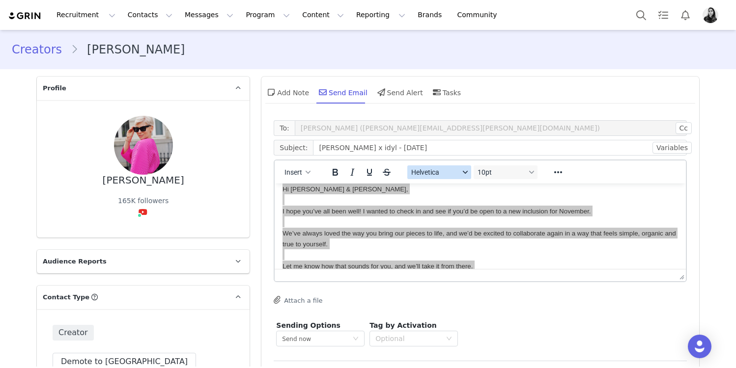
click at [446, 171] on span "Helvetica" at bounding box center [435, 172] width 48 height 8
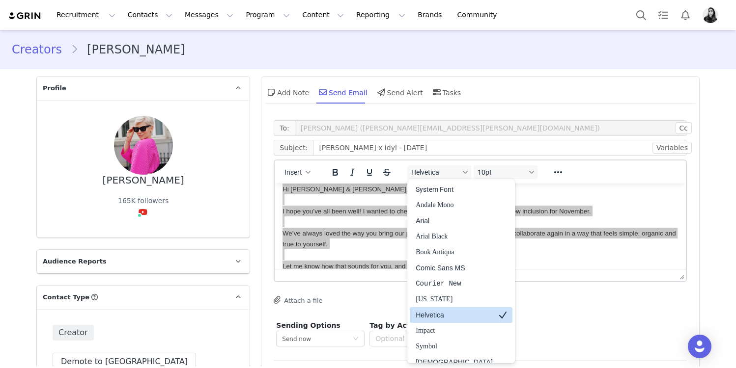
click at [438, 312] on div "Helvetica" at bounding box center [454, 315] width 77 height 12
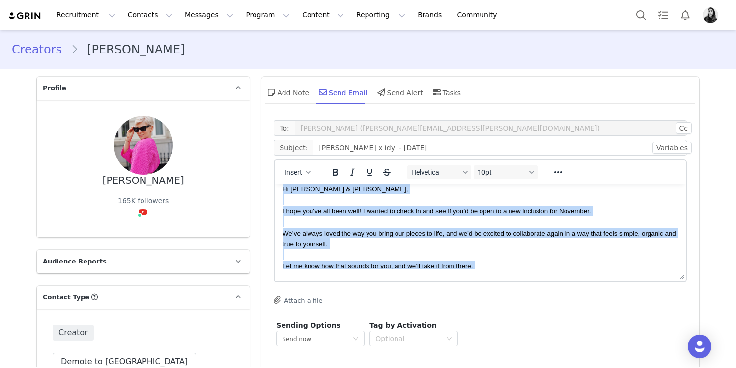
click at [563, 226] on div "Rich Text Area. Press ALT-0 for help." at bounding box center [479, 222] width 395 height 11
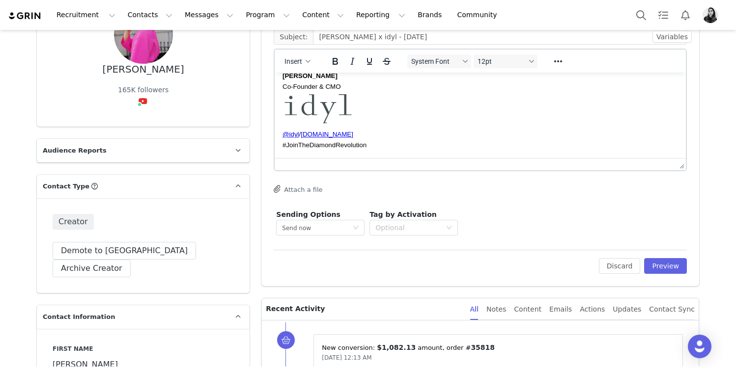
scroll to position [118, 0]
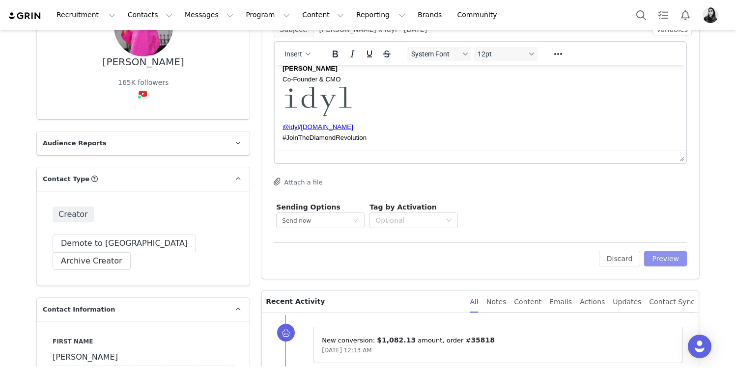
click at [677, 258] on button "Preview" at bounding box center [665, 259] width 43 height 16
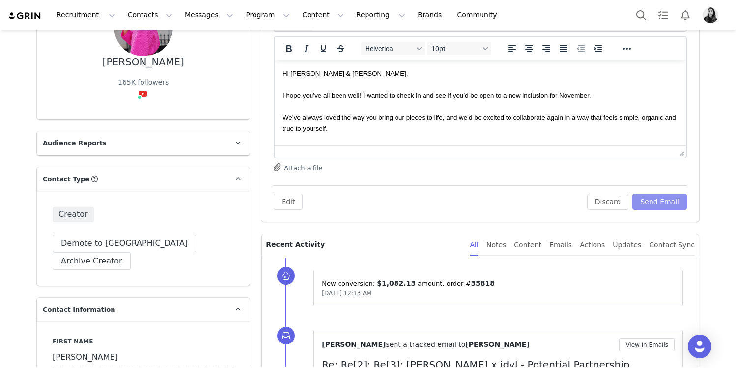
scroll to position [0, 0]
click at [668, 201] on button "Send Email" at bounding box center [659, 202] width 55 height 16
